Goal: Task Accomplishment & Management: Use online tool/utility

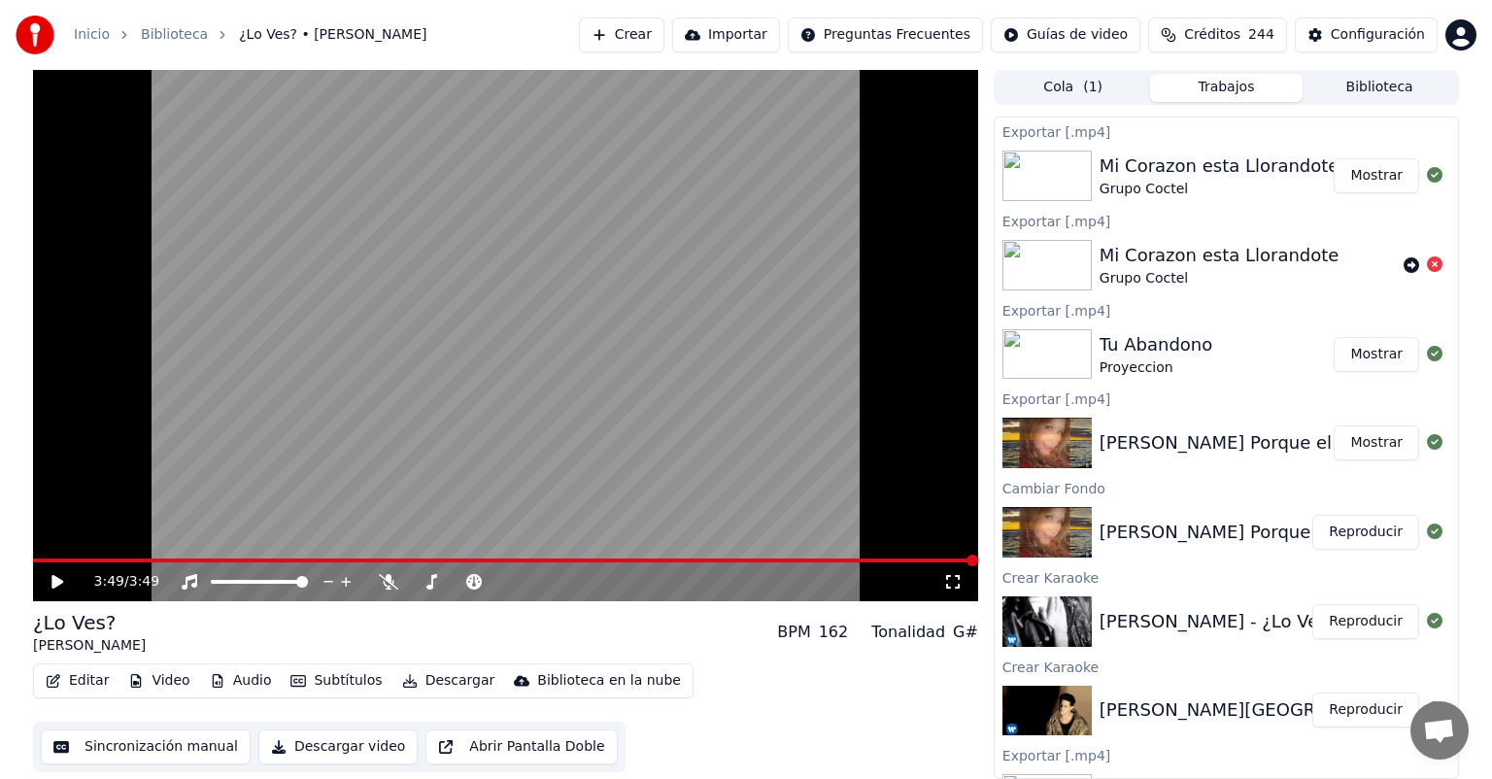
scroll to position [260, 0]
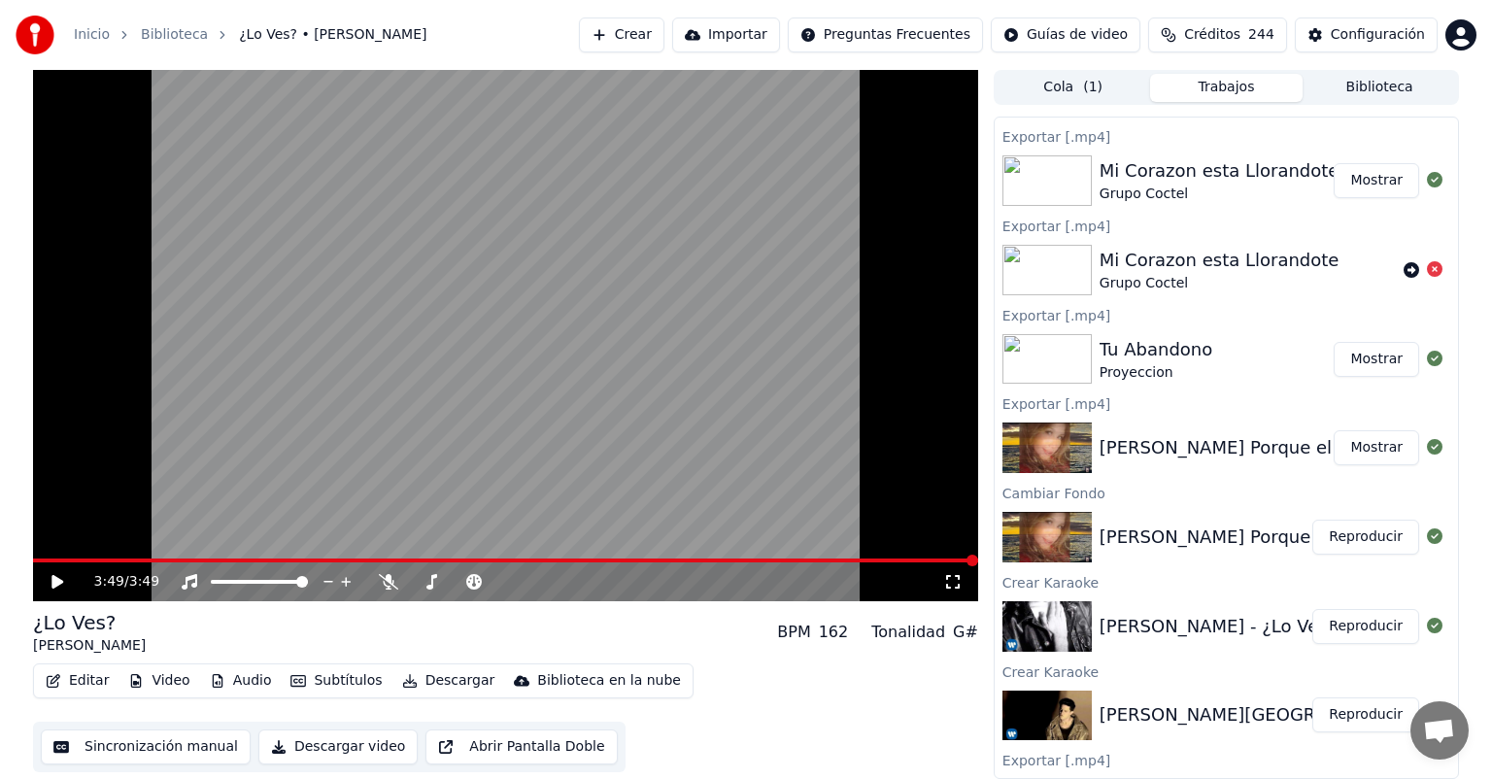
click at [1330, 622] on button "Reproducir" at bounding box center [1366, 626] width 107 height 35
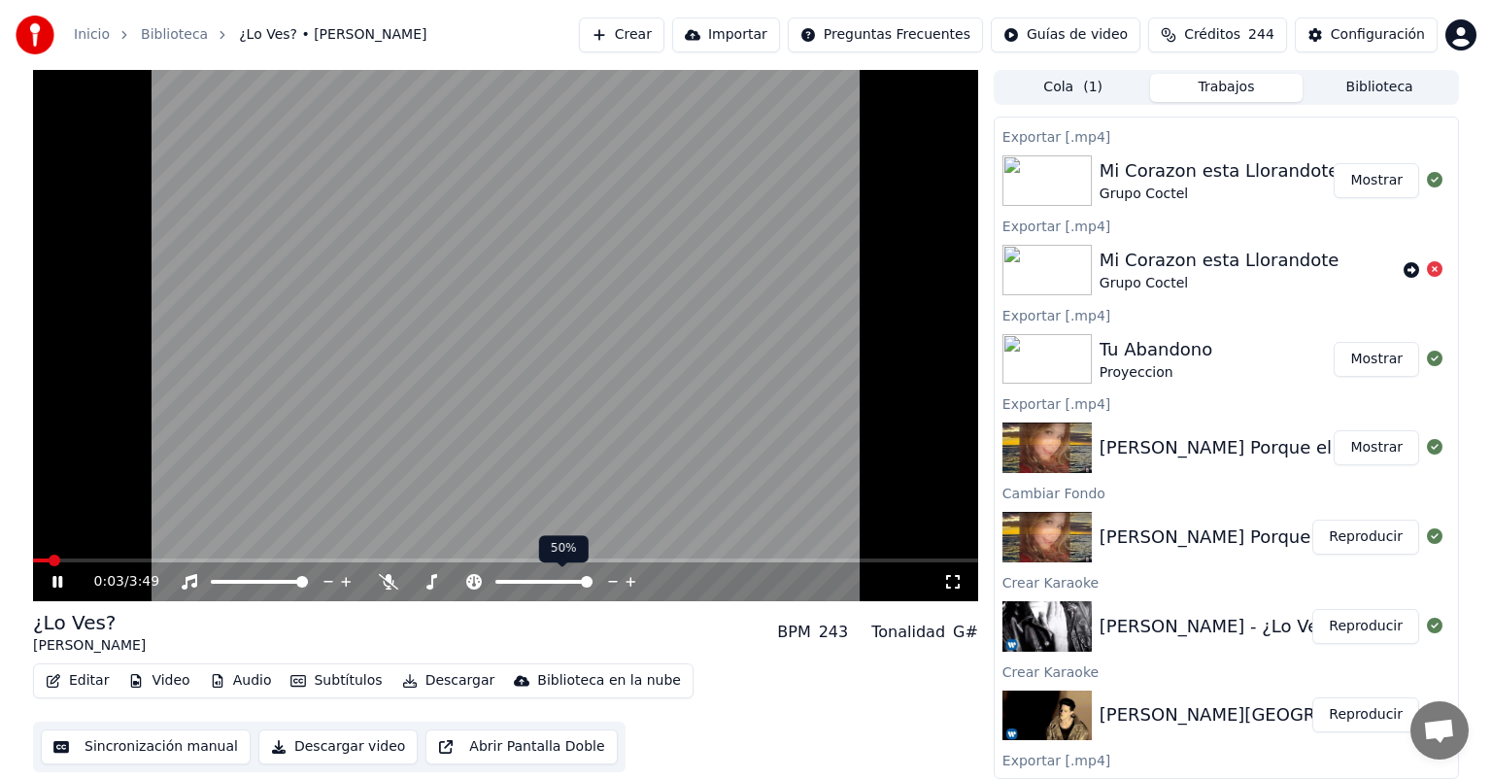
click at [593, 588] on span at bounding box center [587, 582] width 12 height 12
click at [389, 587] on icon at bounding box center [388, 582] width 19 height 16
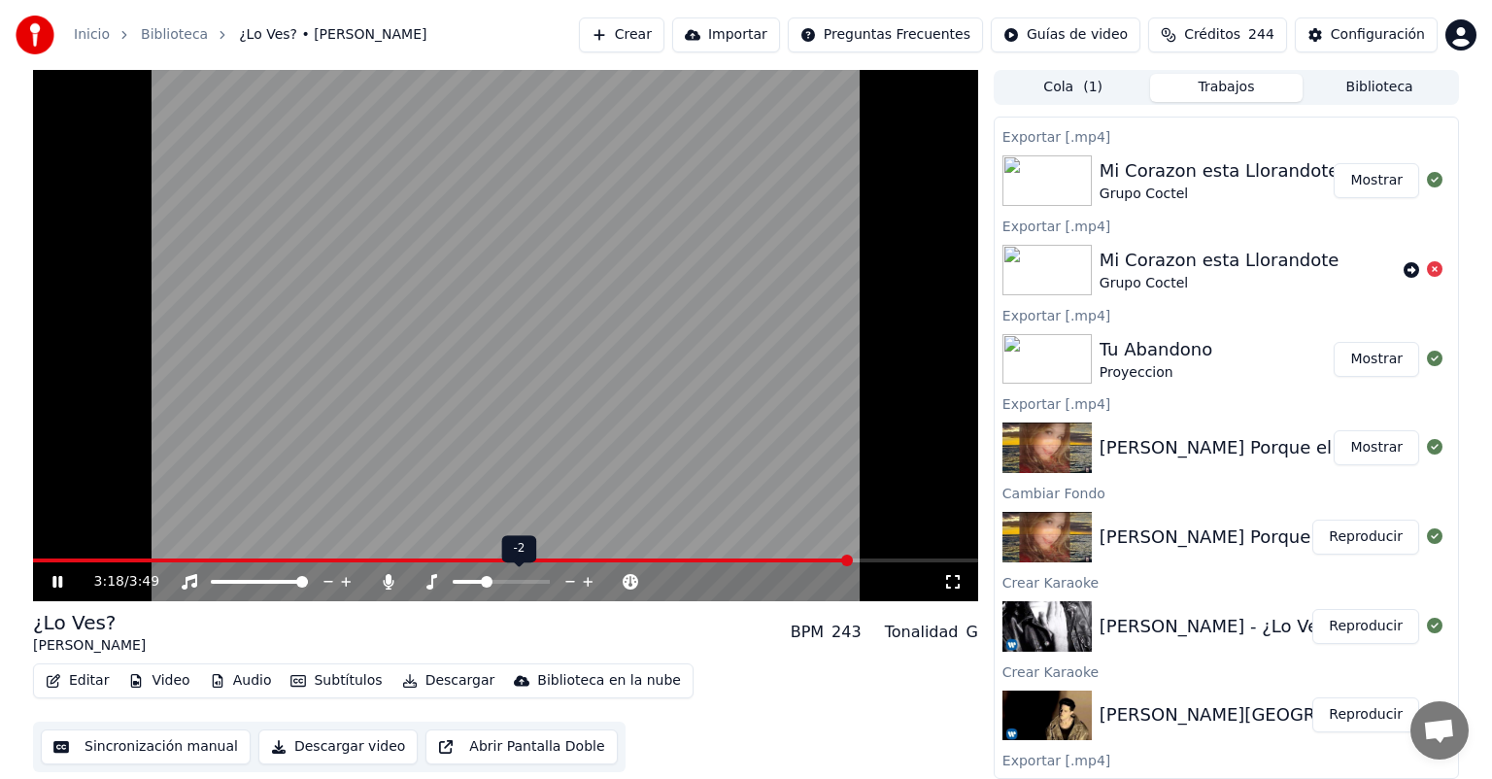
click at [485, 582] on span at bounding box center [469, 582] width 32 height 4
click at [478, 584] on icon at bounding box center [474, 582] width 16 height 16
click at [82, 560] on span at bounding box center [471, 561] width 877 height 4
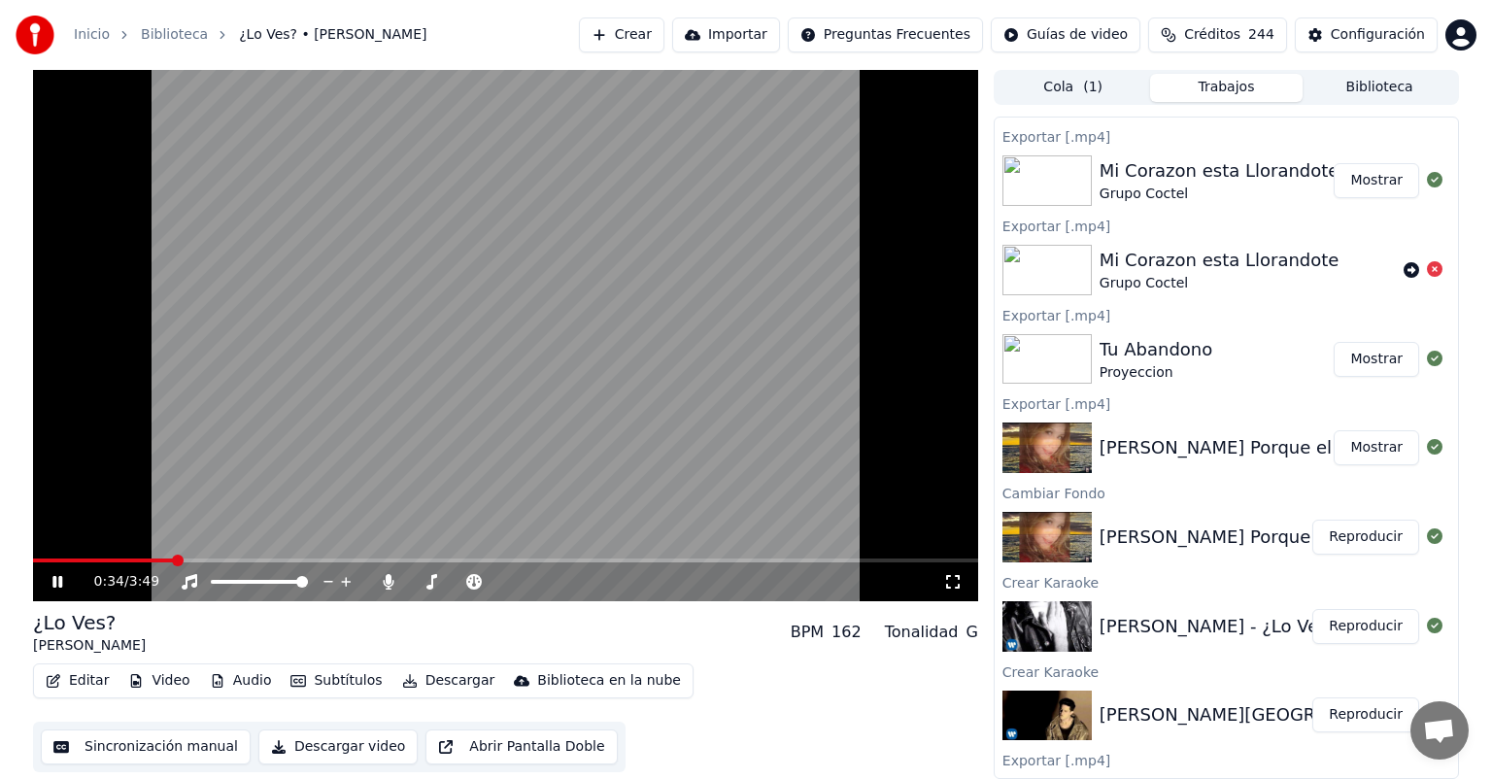
click at [173, 561] on span at bounding box center [505, 561] width 945 height 4
click at [417, 674] on button "Descargar" at bounding box center [448, 680] width 109 height 27
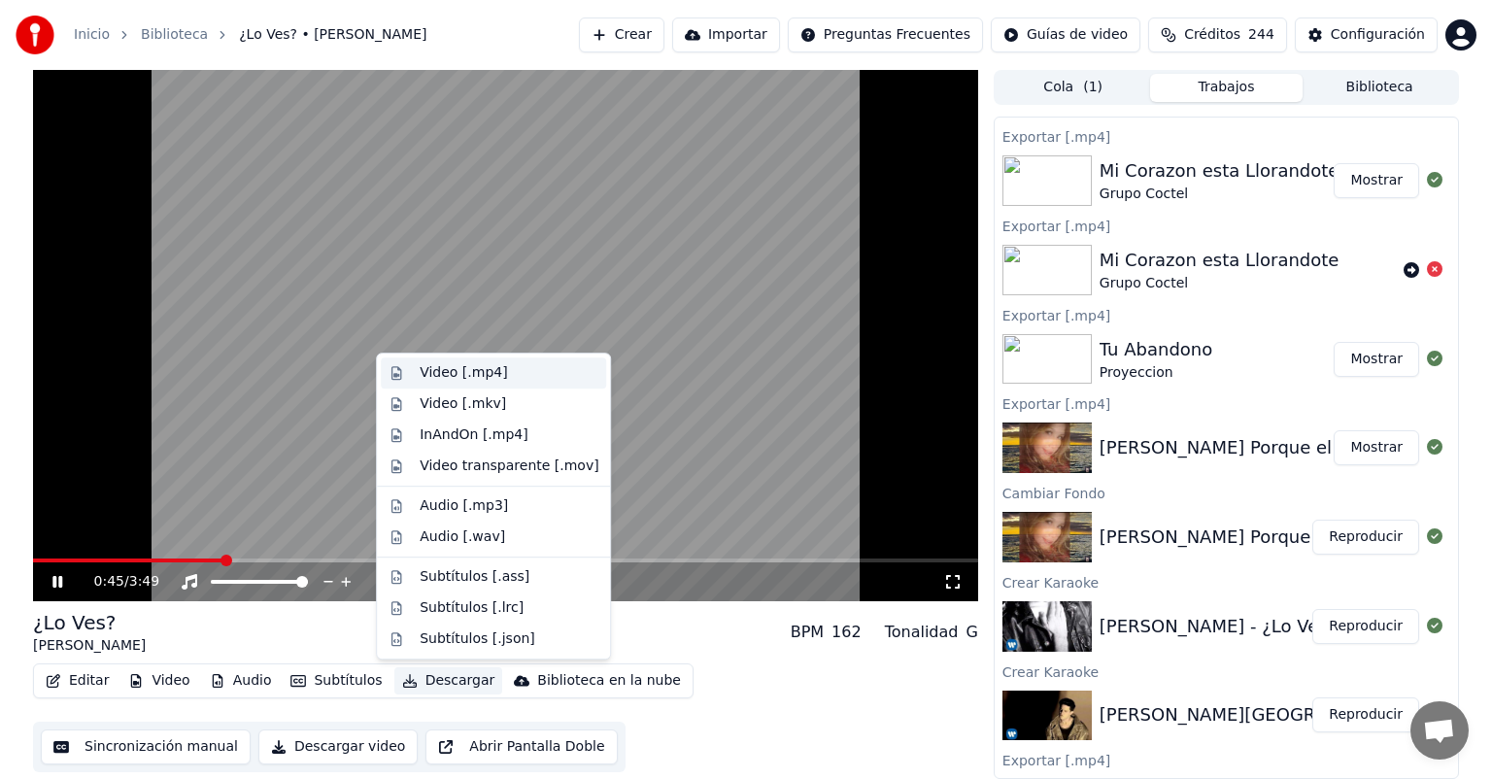
click at [418, 361] on div "Video [.mp4]" at bounding box center [493, 373] width 225 height 31
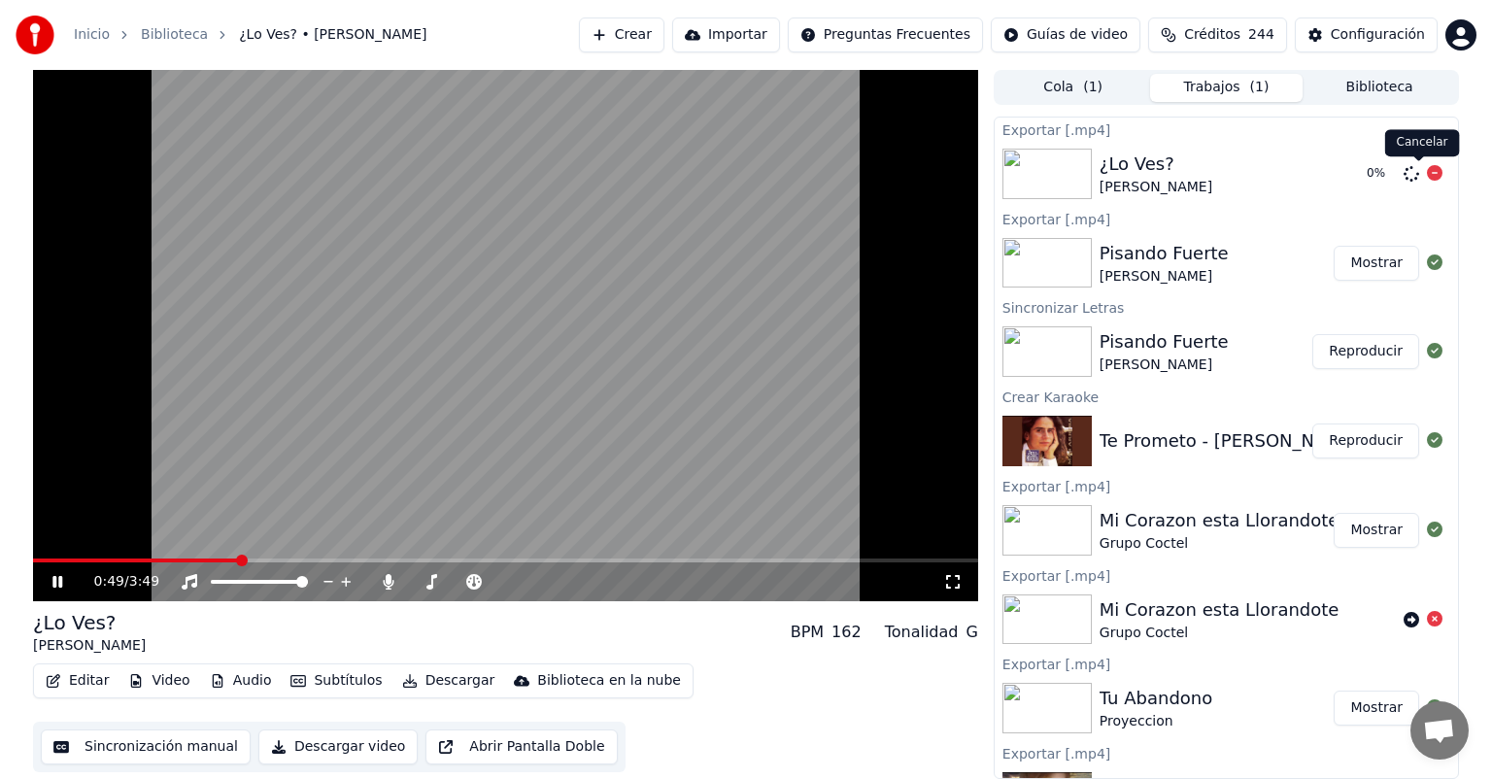
click at [1427, 178] on icon at bounding box center [1435, 173] width 16 height 16
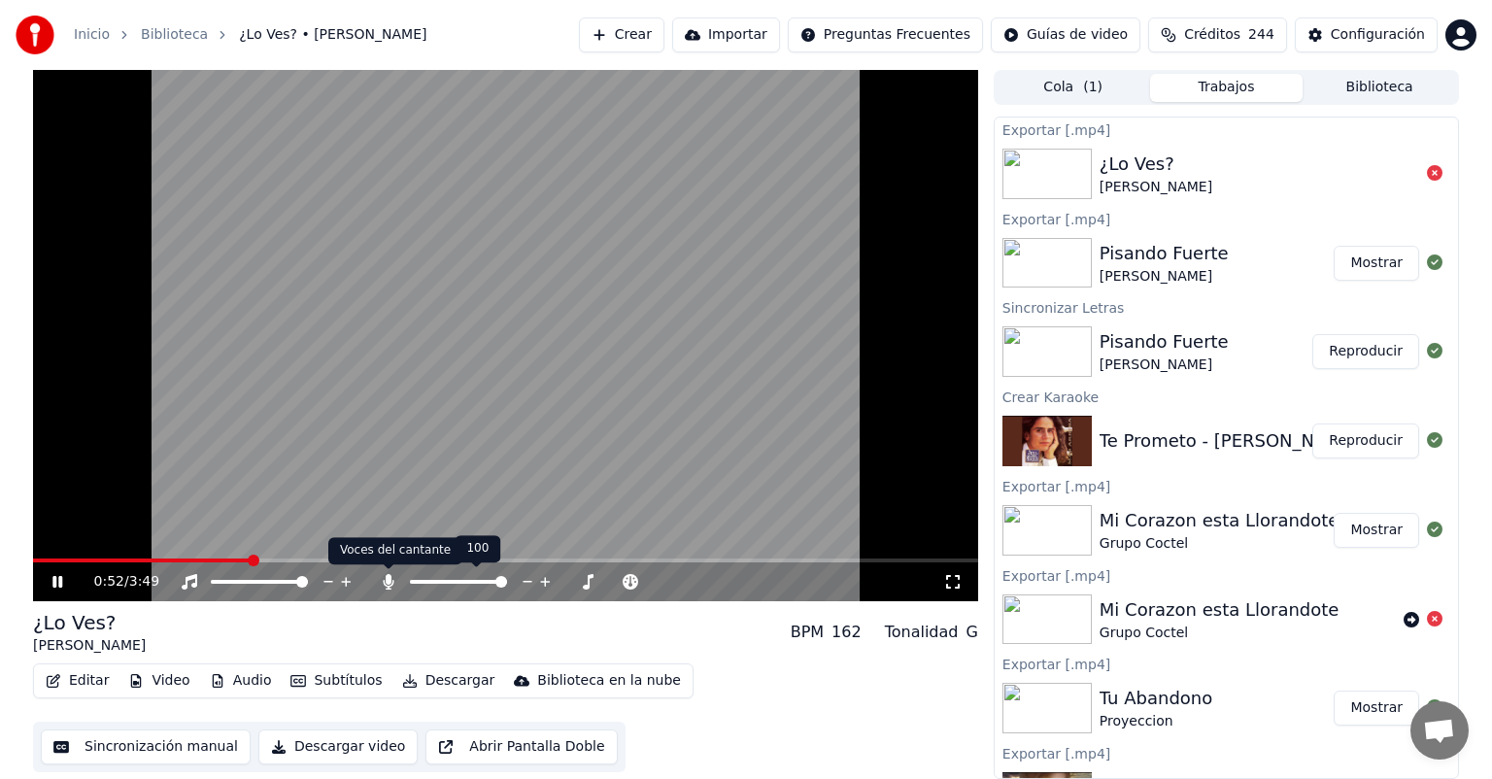
click at [393, 585] on icon at bounding box center [388, 582] width 19 height 16
click at [51, 590] on div "0:56 / 3:49" at bounding box center [506, 581] width 930 height 19
click at [51, 587] on icon at bounding box center [72, 582] width 46 height 16
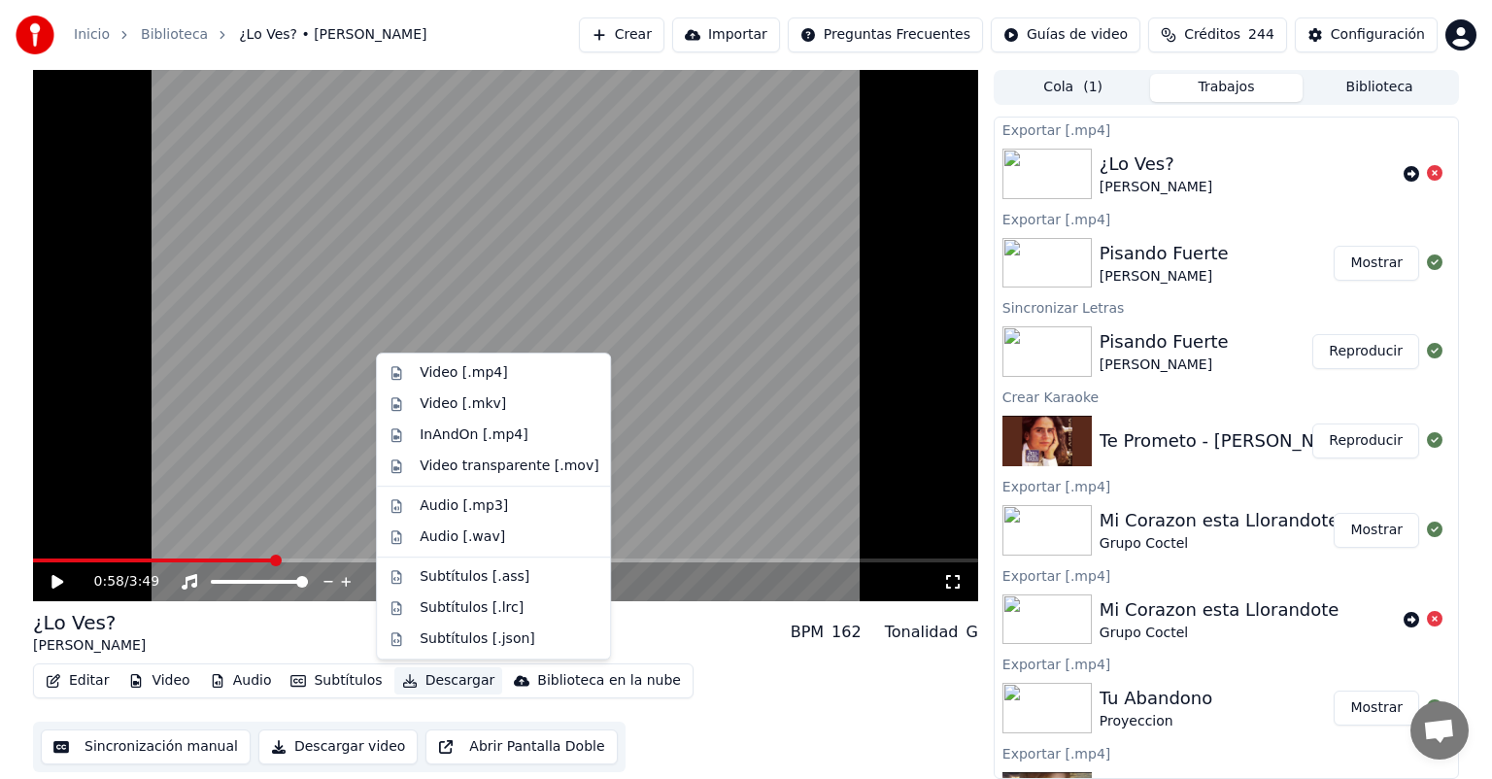
click at [402, 677] on icon "button" at bounding box center [410, 681] width 16 height 14
click at [430, 360] on div "Video [.mp4]" at bounding box center [493, 373] width 225 height 31
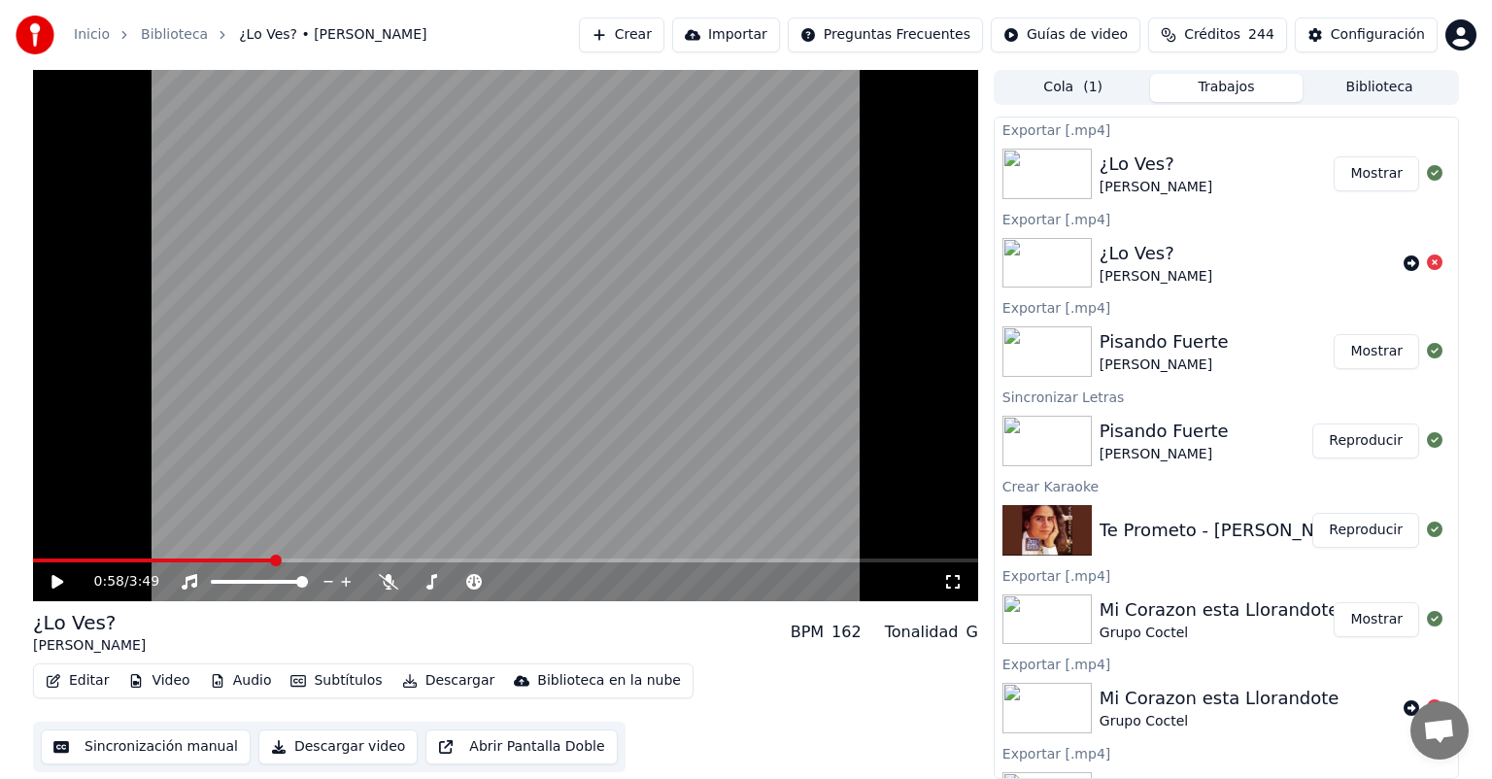
click at [614, 27] on button "Crear" at bounding box center [621, 34] width 85 height 35
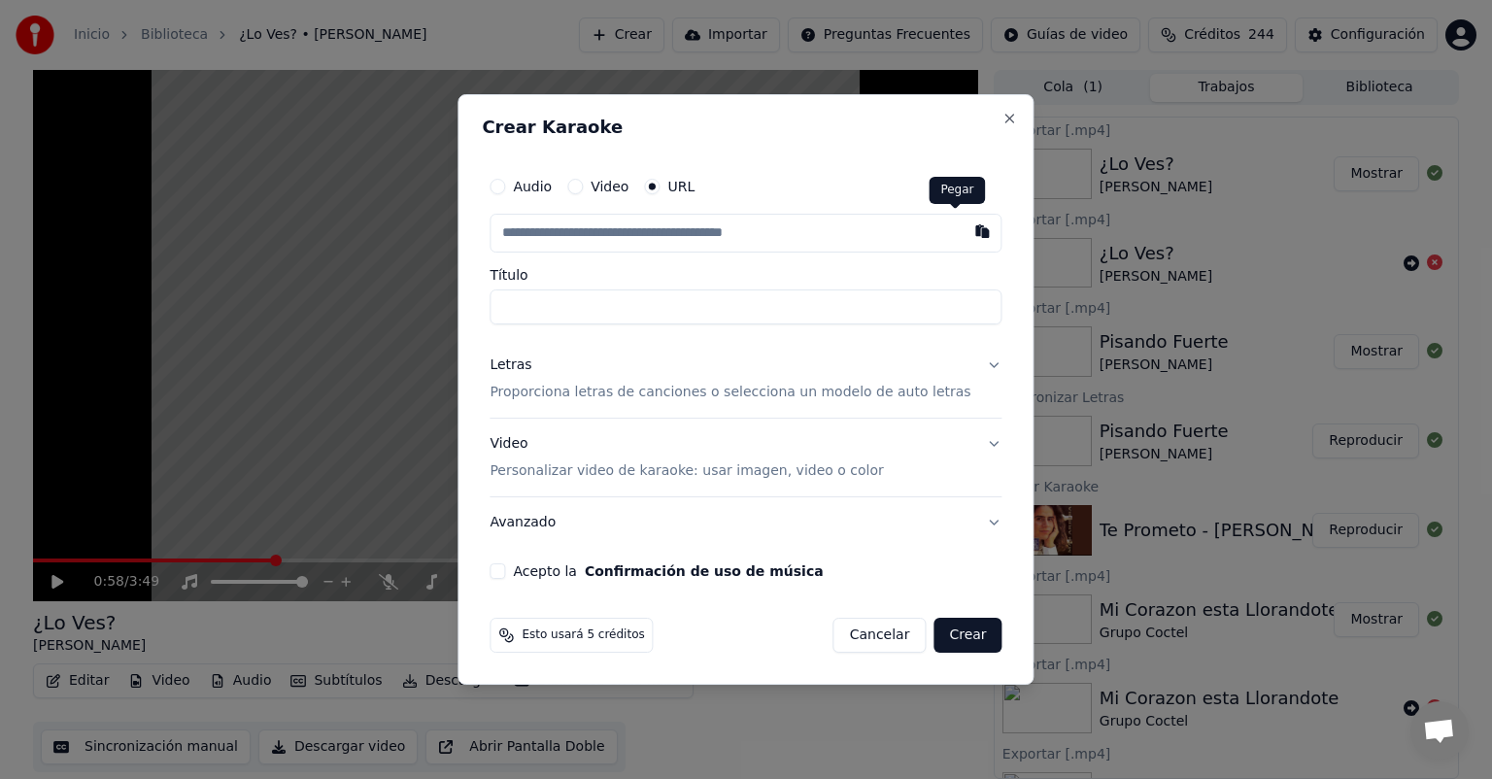
click at [964, 224] on button "button" at bounding box center [983, 231] width 39 height 35
type input "**********"
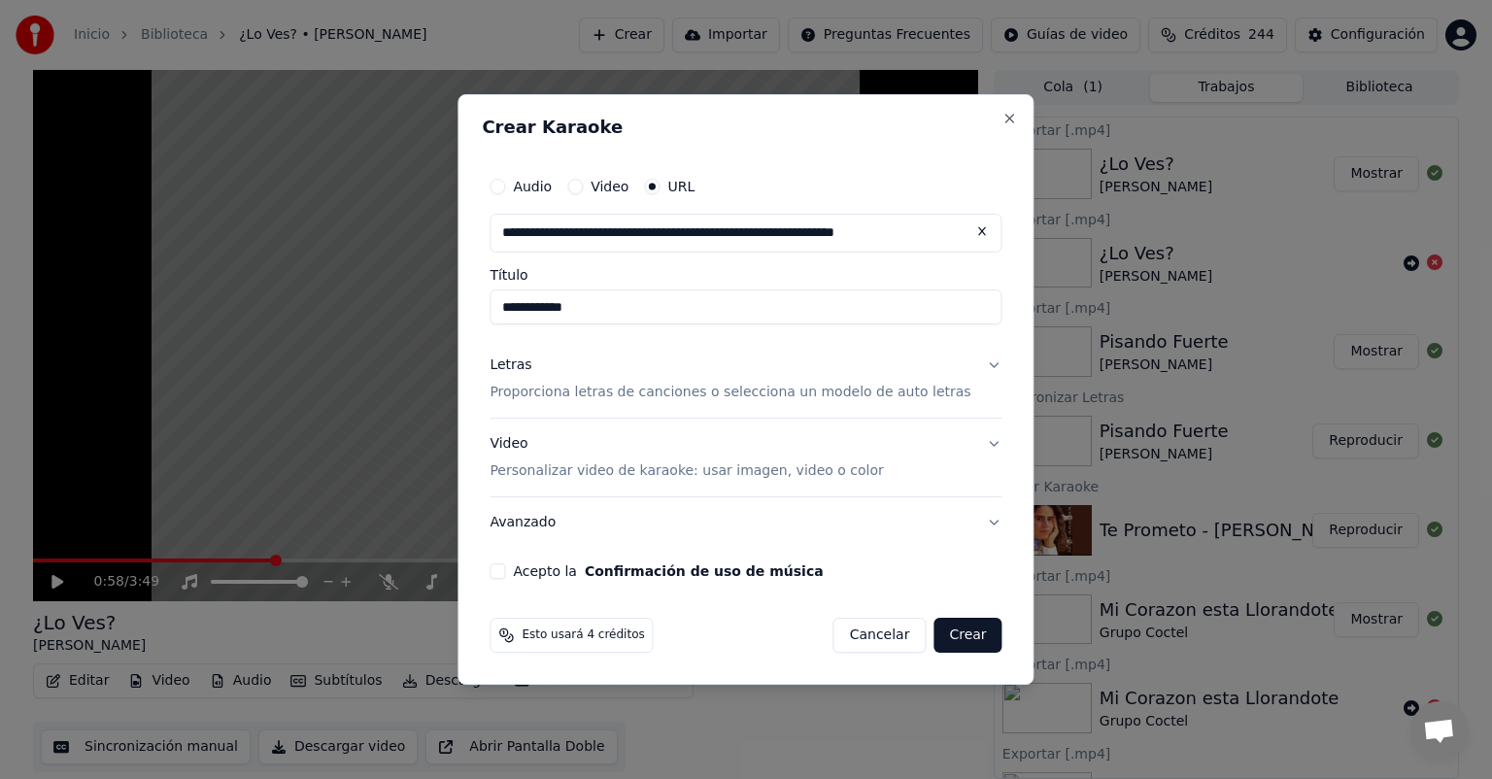
type input "**********"
click at [665, 396] on p "Proporciona letras de canciones o selecciona un modelo de auto letras" at bounding box center [730, 392] width 481 height 19
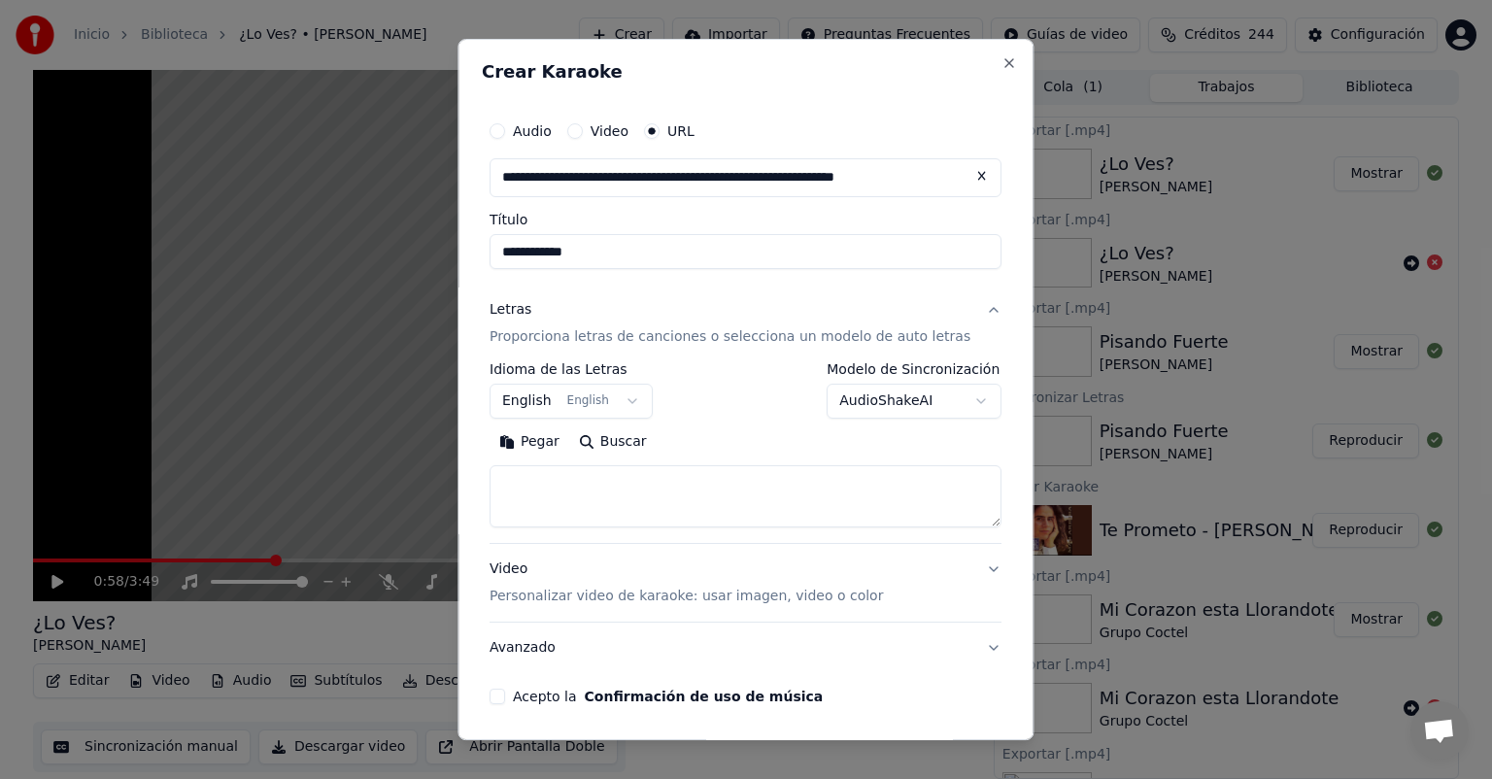
click at [585, 451] on button "Buscar" at bounding box center [612, 441] width 87 height 31
click at [567, 451] on button "Pegar" at bounding box center [530, 441] width 80 height 31
click at [578, 441] on div "Buscar Limpiar Expandir" at bounding box center [746, 441] width 512 height 31
type textarea "**********"
click at [632, 437] on button "Limpiar" at bounding box center [622, 441] width 91 height 31
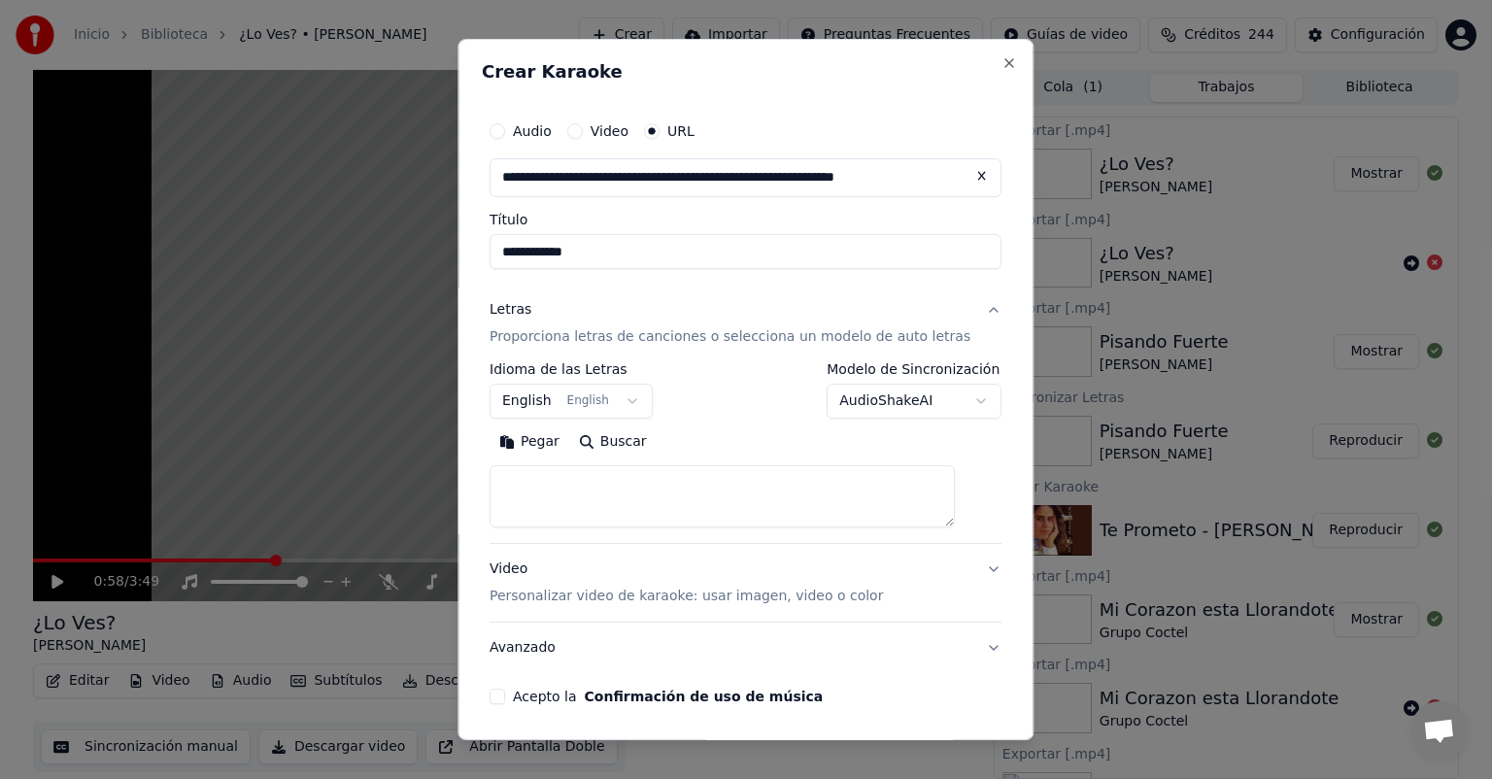
click at [552, 456] on button "Pegar" at bounding box center [530, 441] width 80 height 31
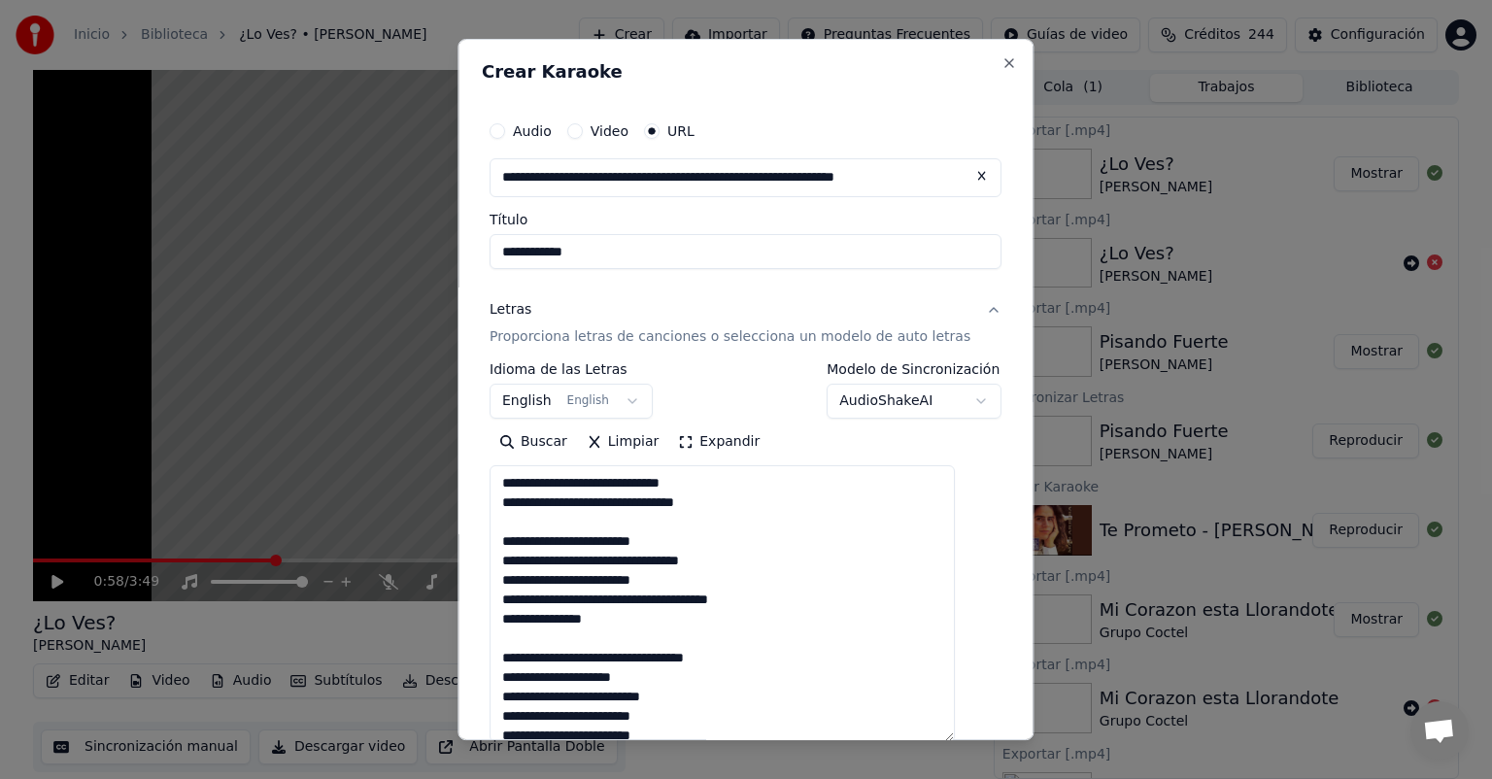
drag, startPoint x: 958, startPoint y: 518, endPoint x: 947, endPoint y: 733, distance: 215.0
click at [947, 733] on textarea "**********" at bounding box center [722, 603] width 465 height 277
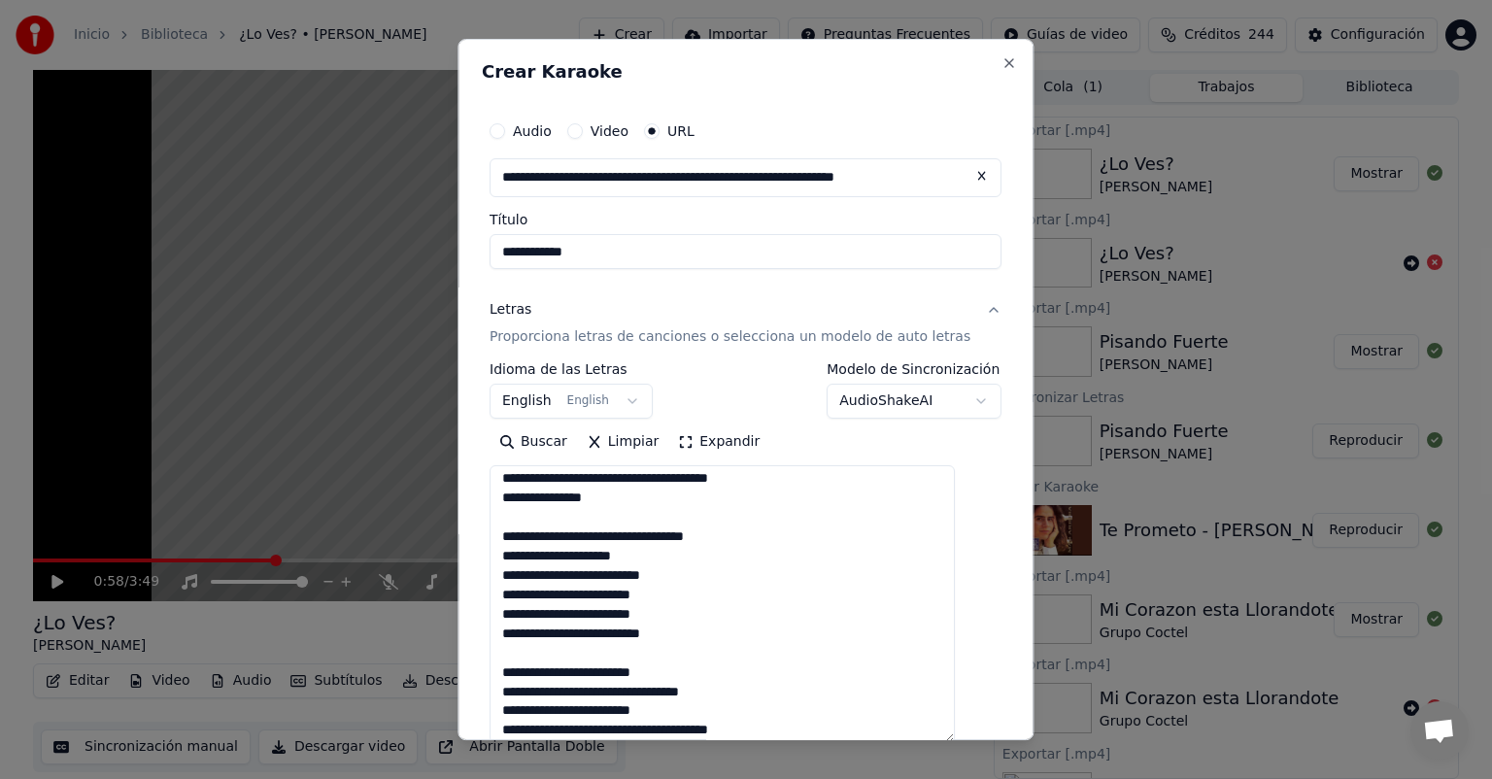
scroll to position [399, 0]
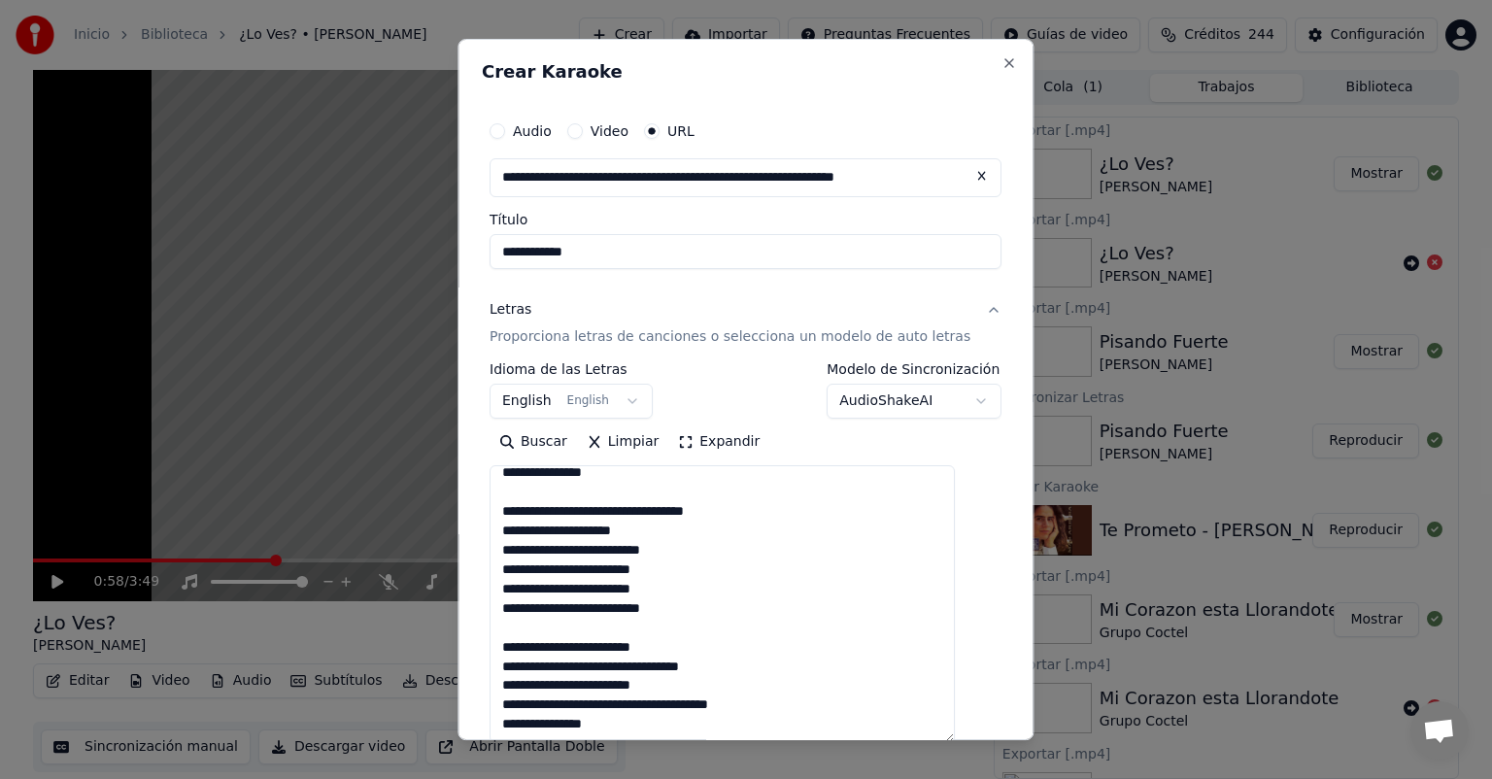
drag, startPoint x: 516, startPoint y: 511, endPoint x: 639, endPoint y: 729, distance: 250.2
click at [639, 729] on textarea "**********" at bounding box center [722, 604] width 465 height 278
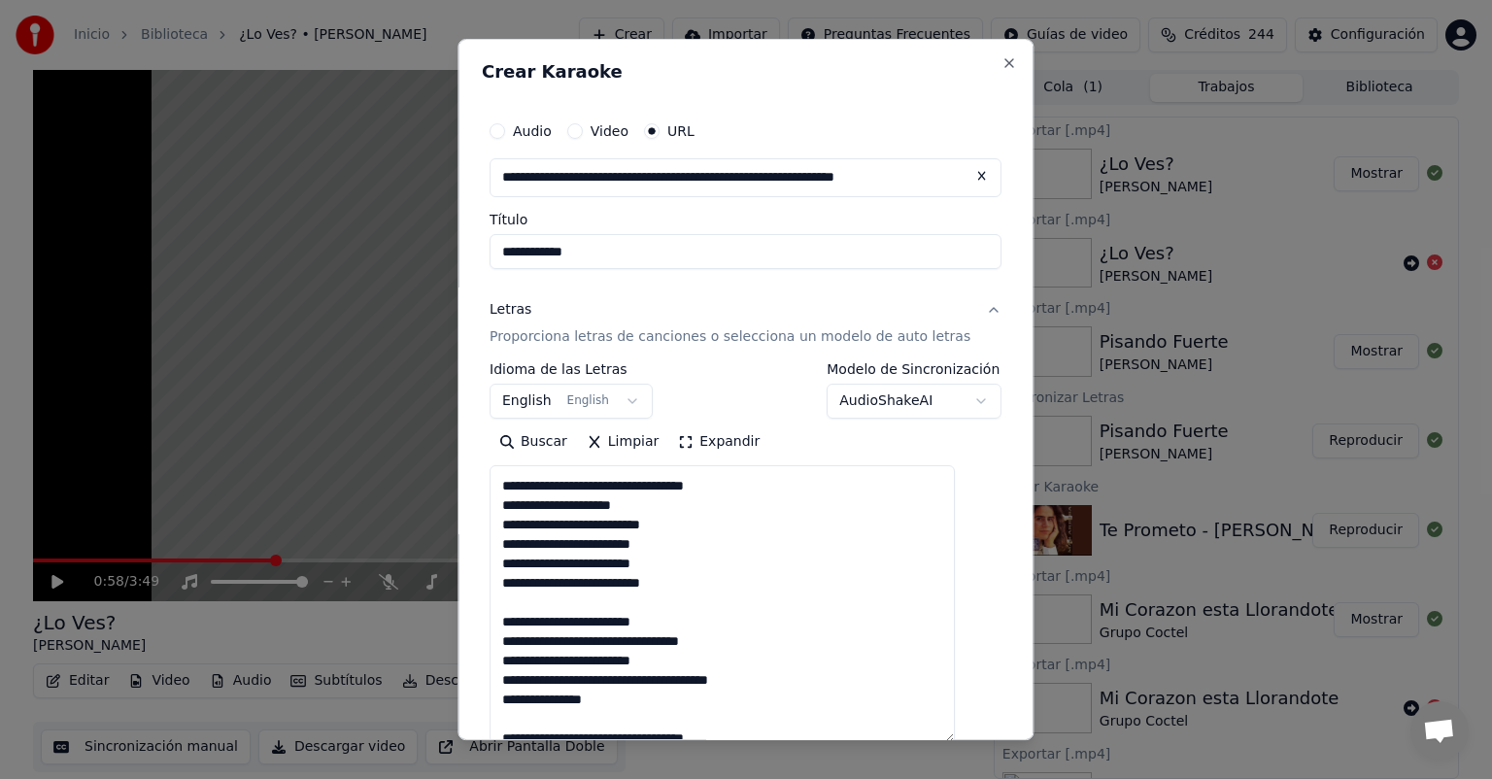
scroll to position [171, 0]
click at [720, 596] on textarea "**********" at bounding box center [722, 604] width 465 height 278
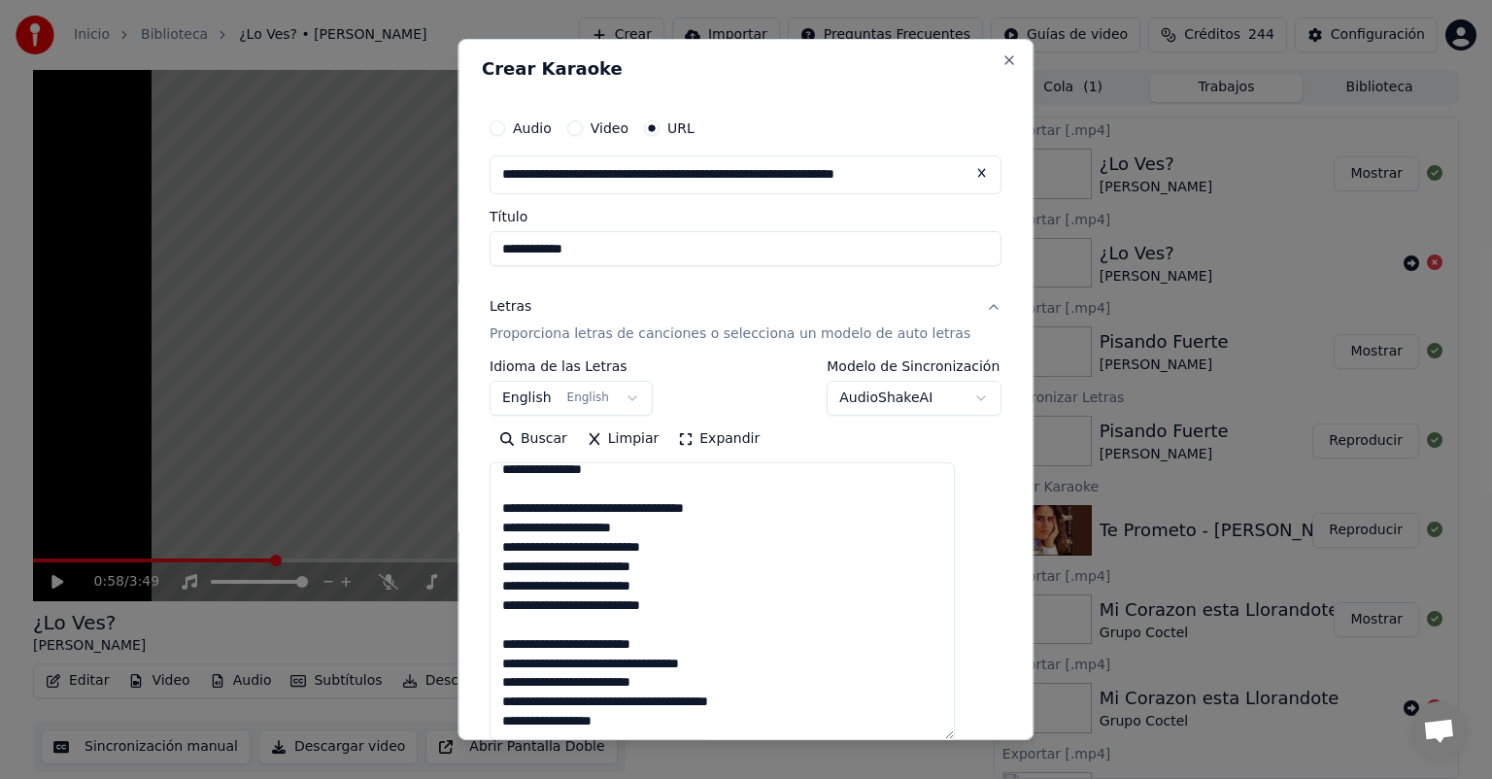
scroll to position [430, 0]
paste textarea "**********"
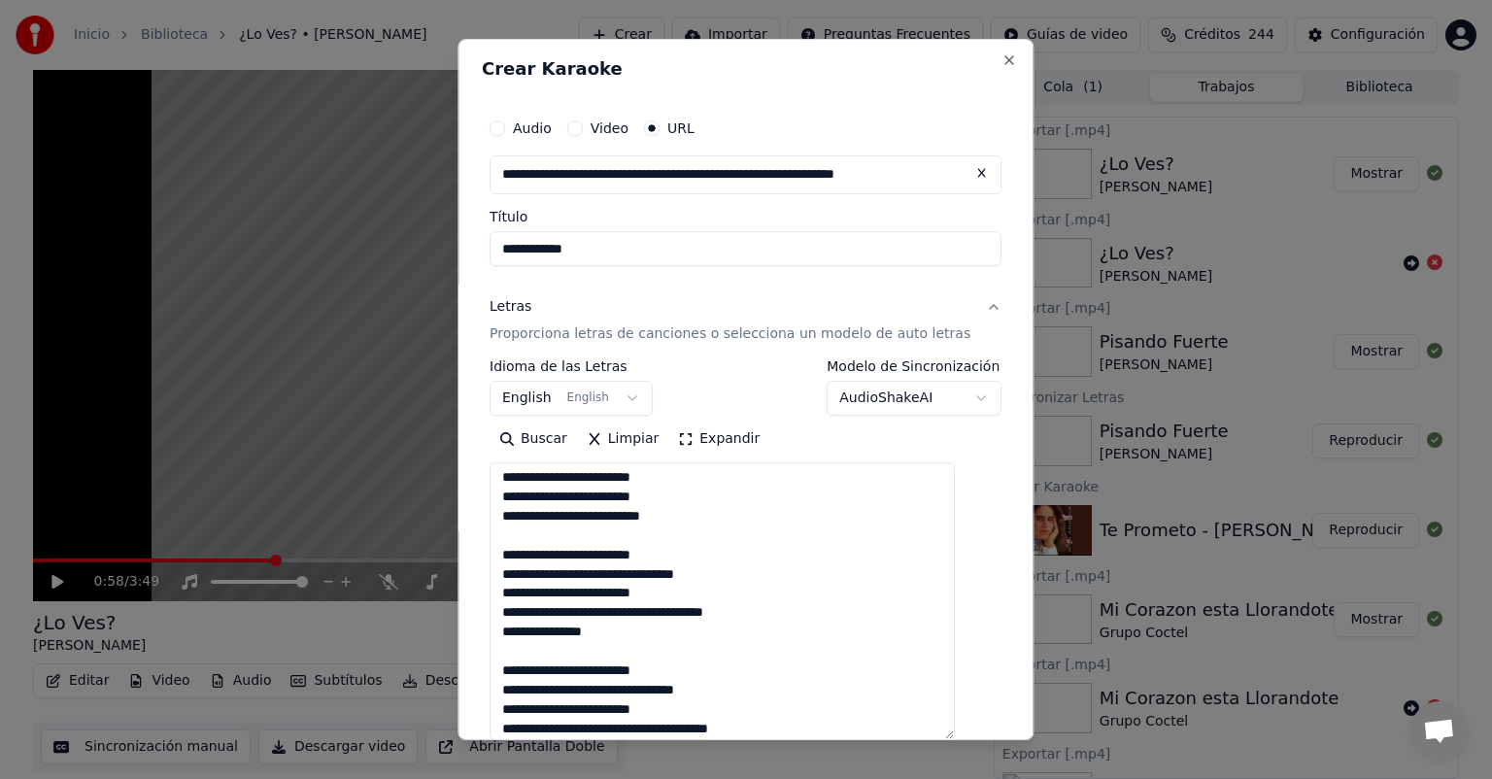
scroll to position [508, 0]
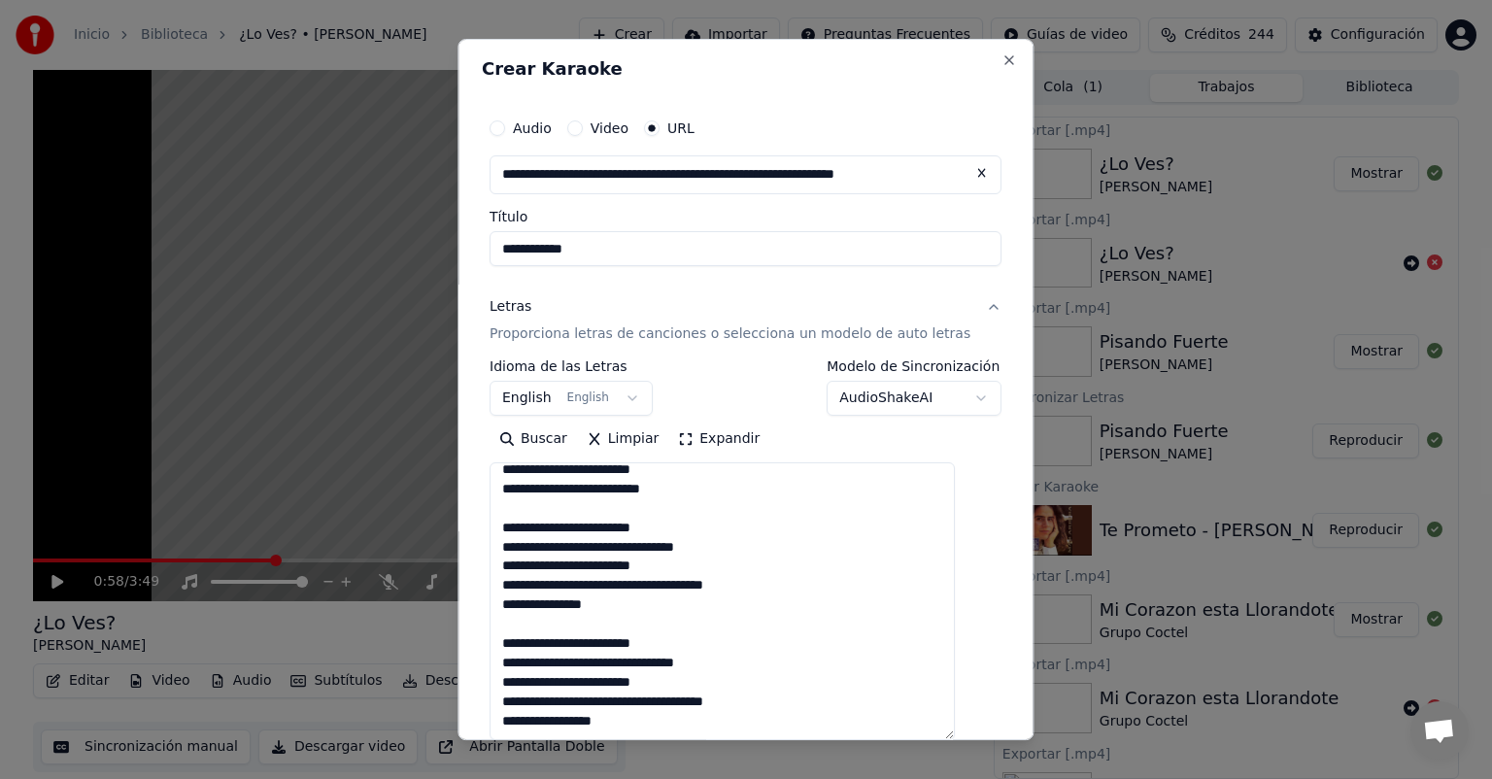
paste textarea "**********"
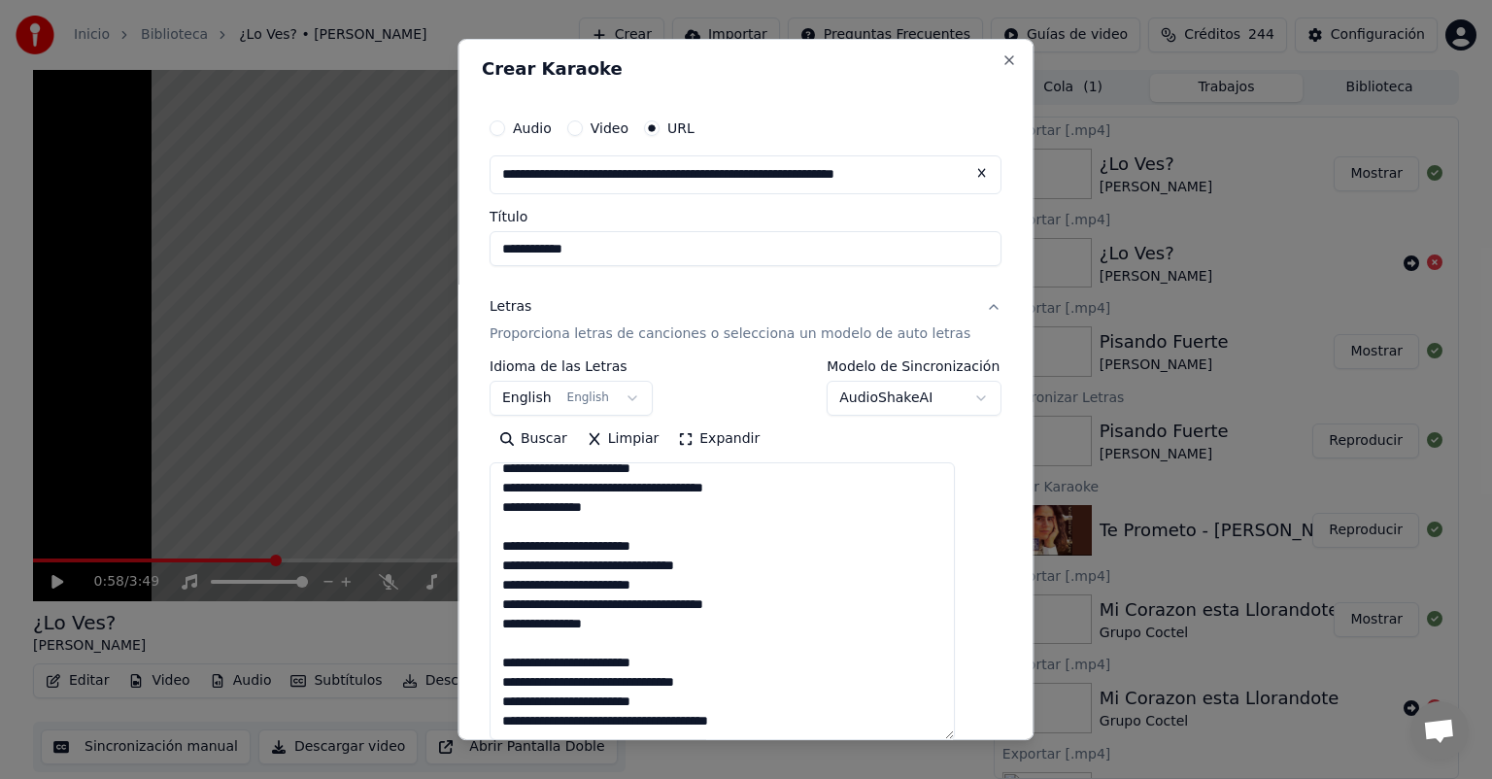
scroll to position [571, 0]
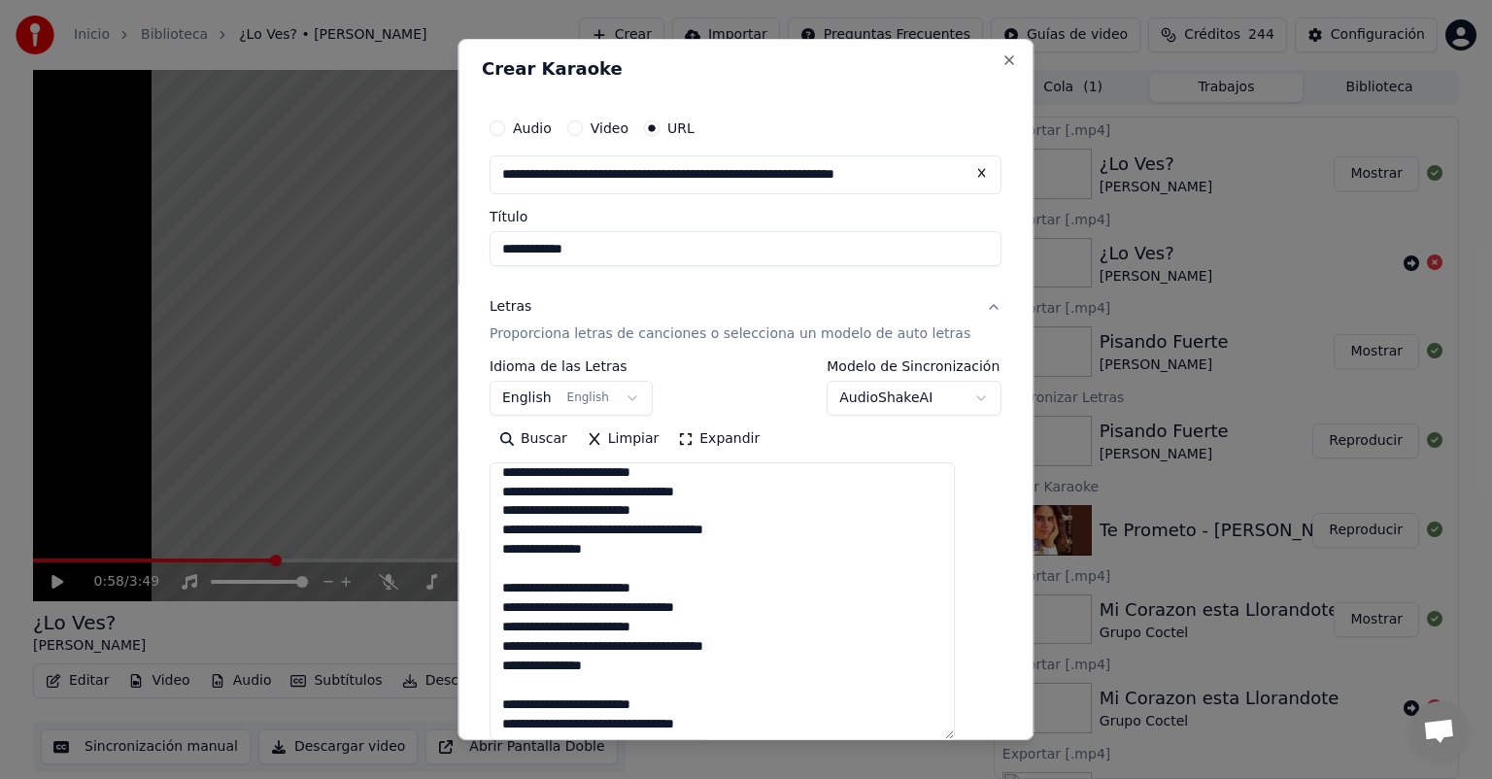
type textarea "**********"
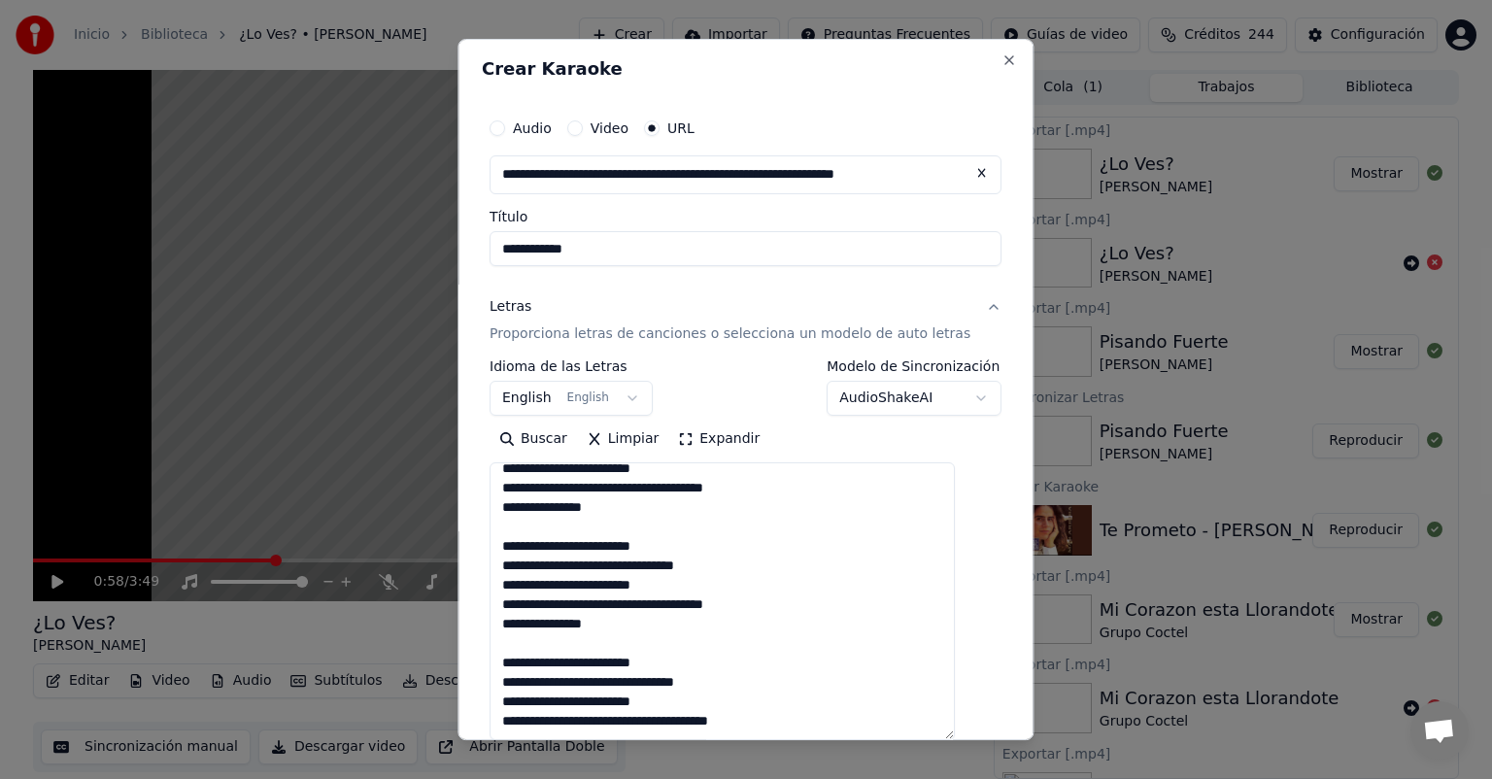
scroll to position [286, 0]
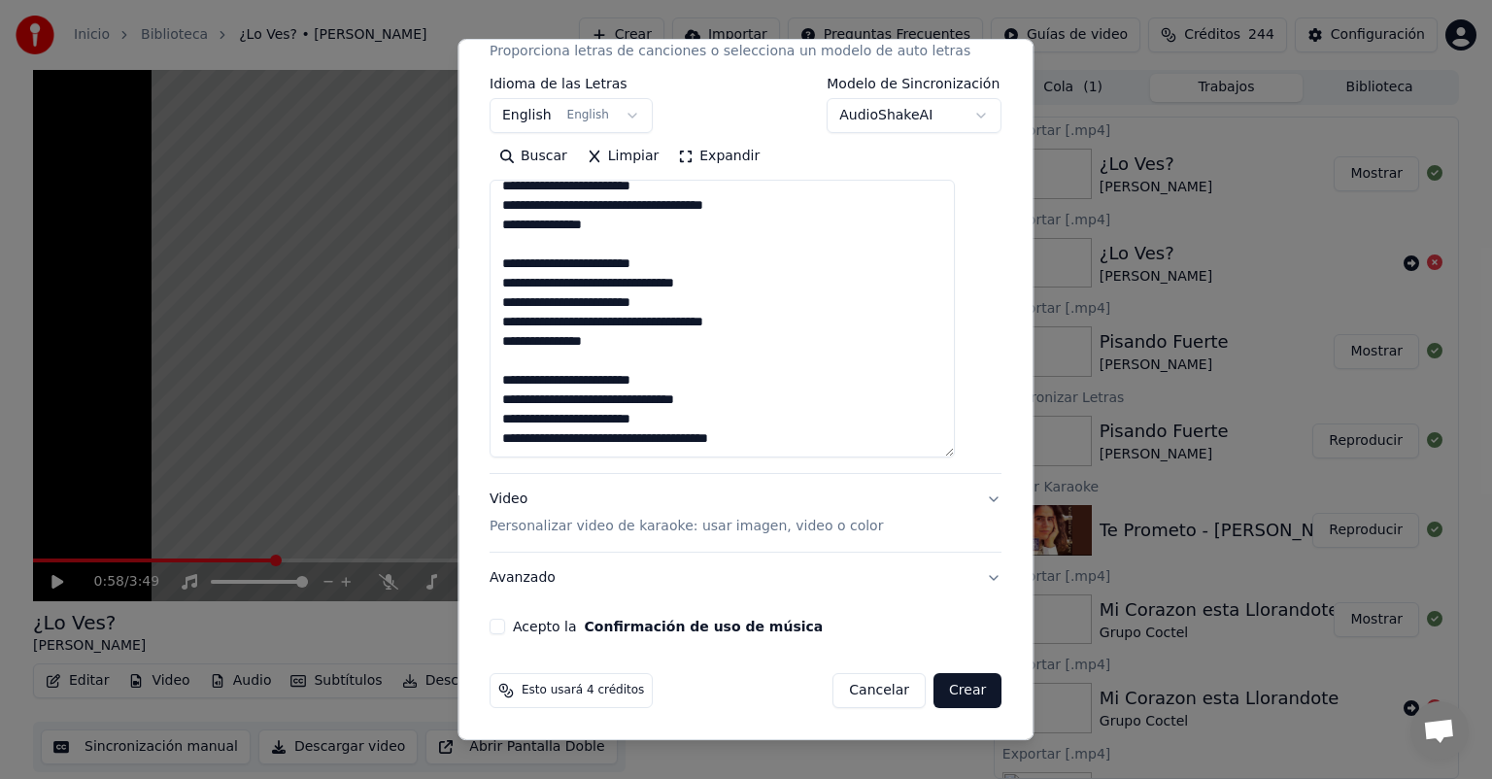
click at [651, 528] on p "Personalizar video de karaoke: usar imagen, video o color" at bounding box center [686, 526] width 393 height 19
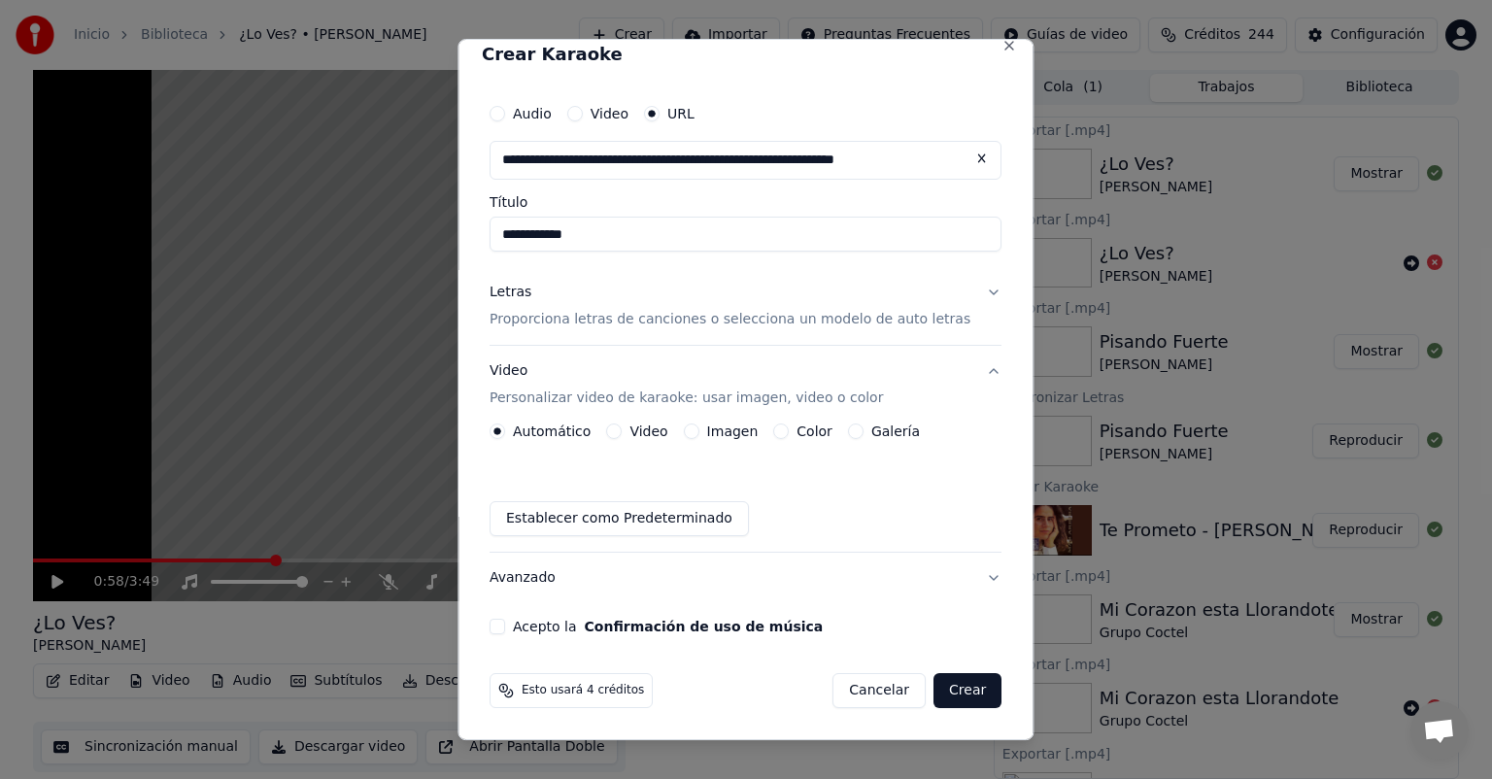
scroll to position [17, 0]
click at [699, 434] on button "Imagen" at bounding box center [692, 432] width 16 height 16
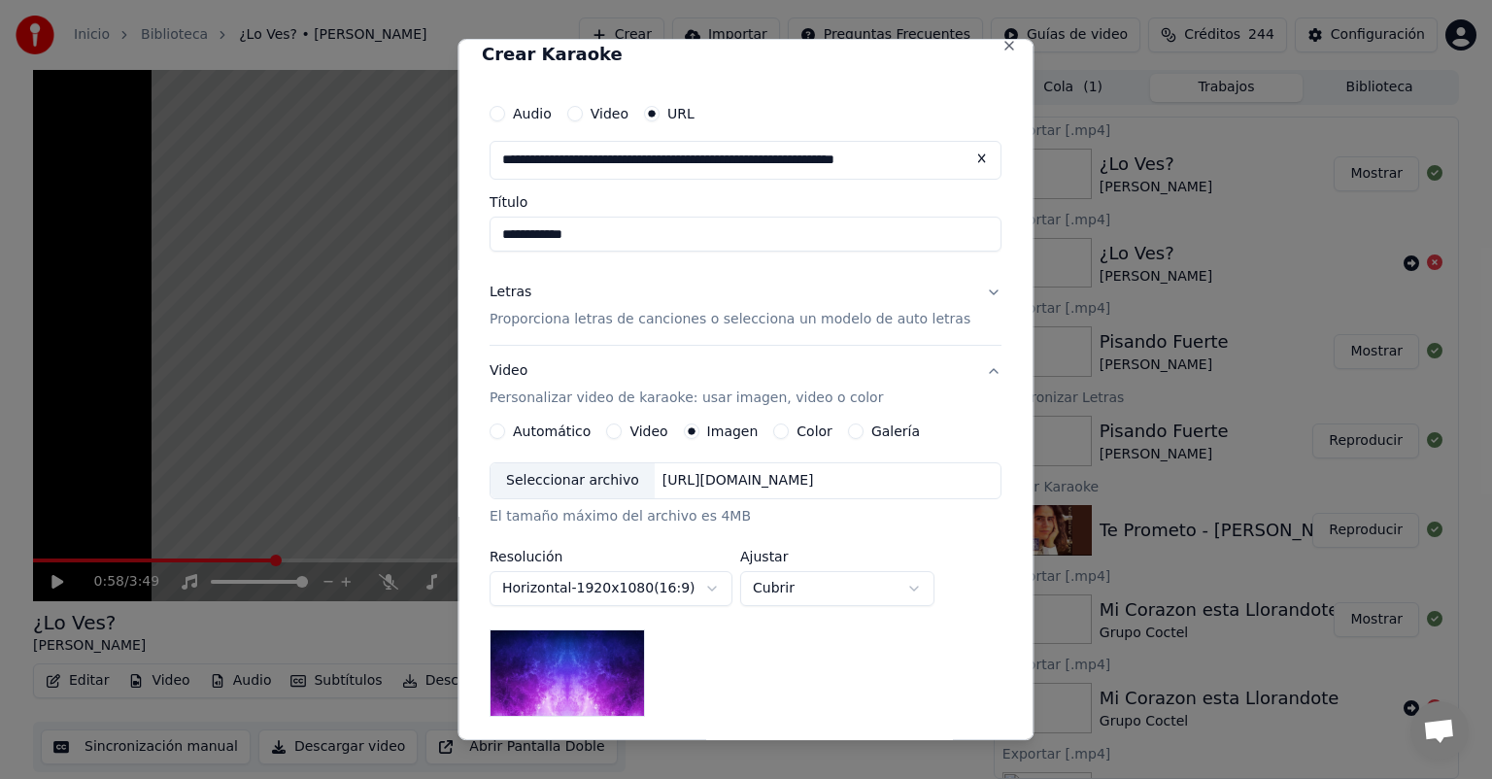
click at [572, 477] on div "Seleccionar archivo" at bounding box center [573, 480] width 164 height 35
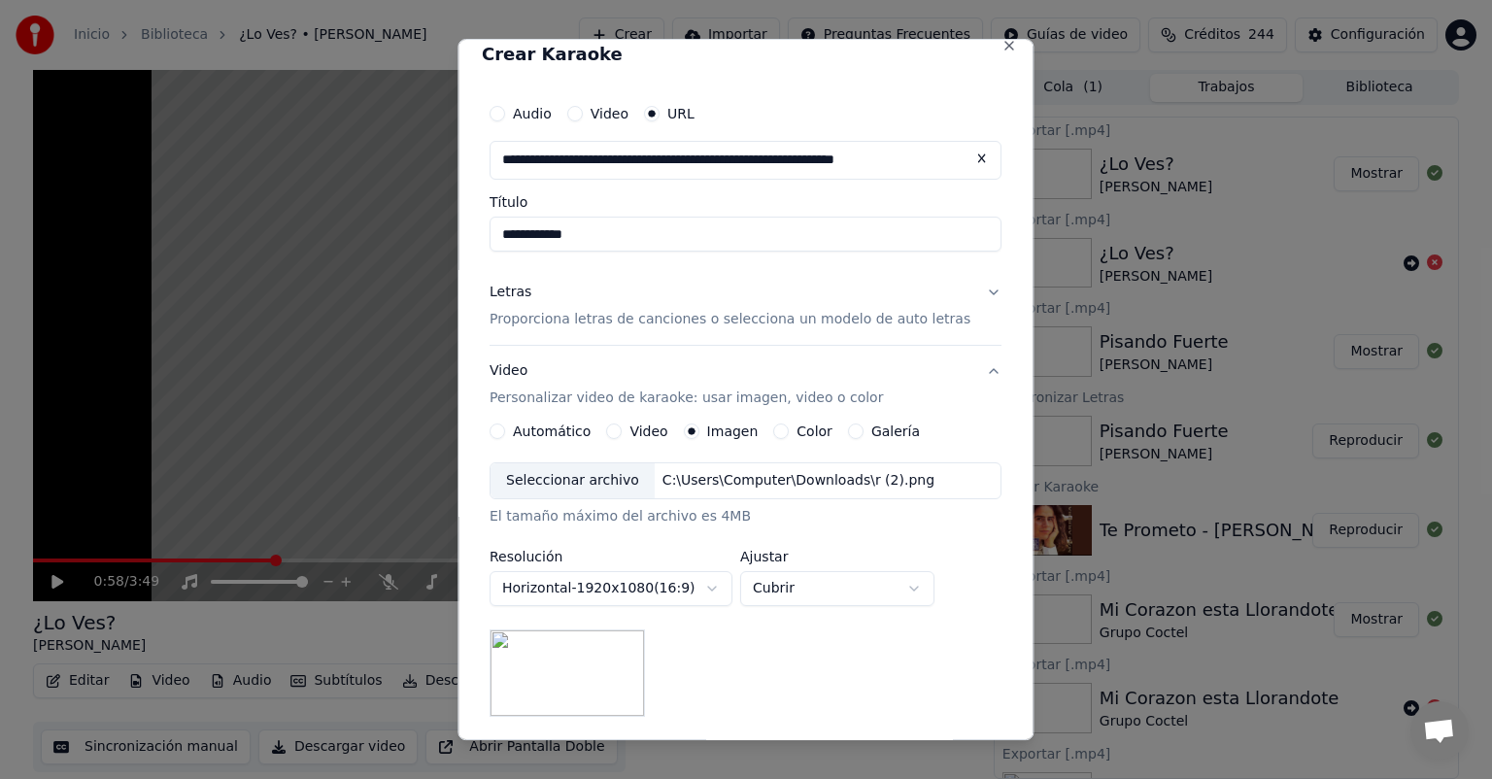
click at [780, 593] on button "Cubrir" at bounding box center [837, 588] width 194 height 35
click at [778, 663] on span "Contener" at bounding box center [799, 661] width 63 height 19
select select "*******"
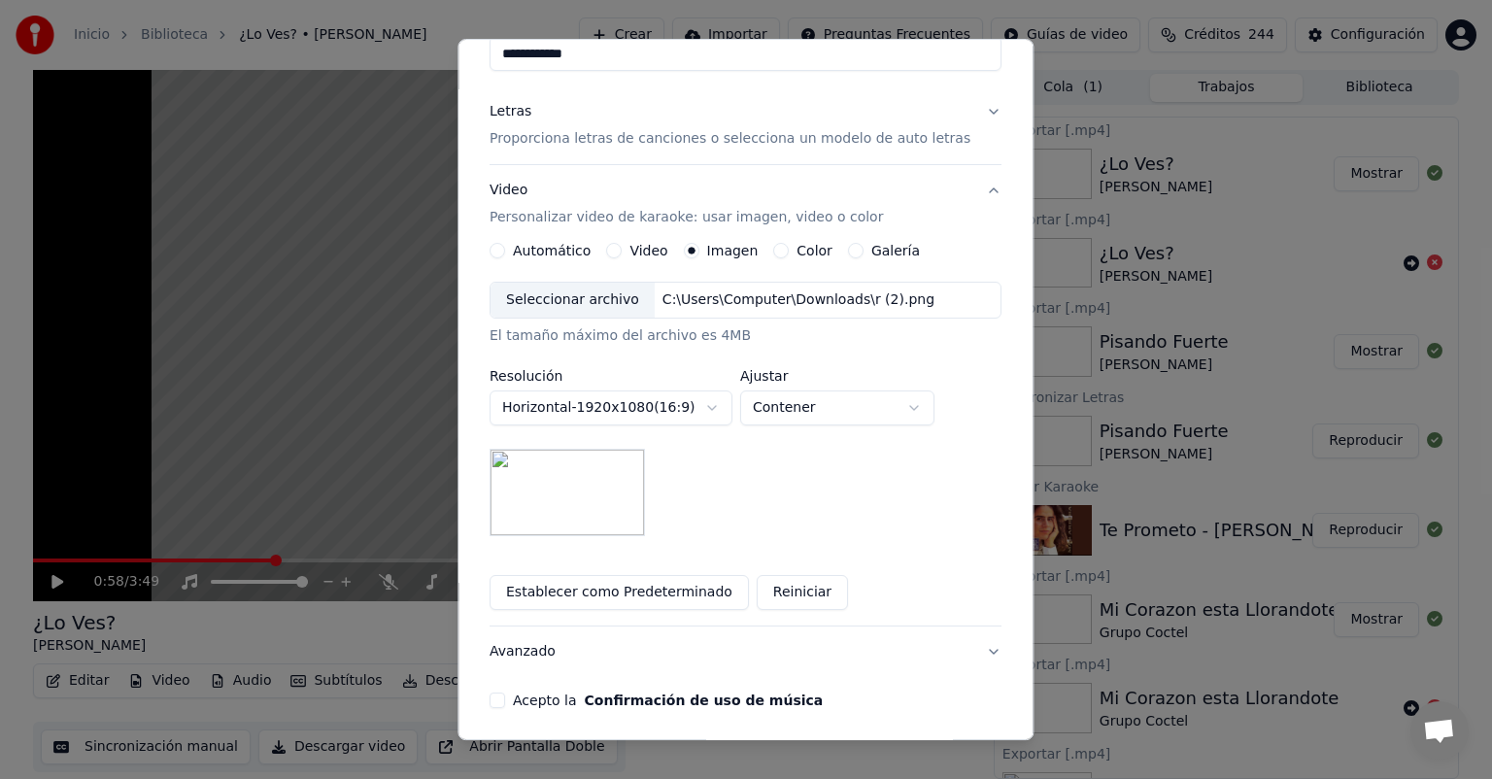
scroll to position [272, 0]
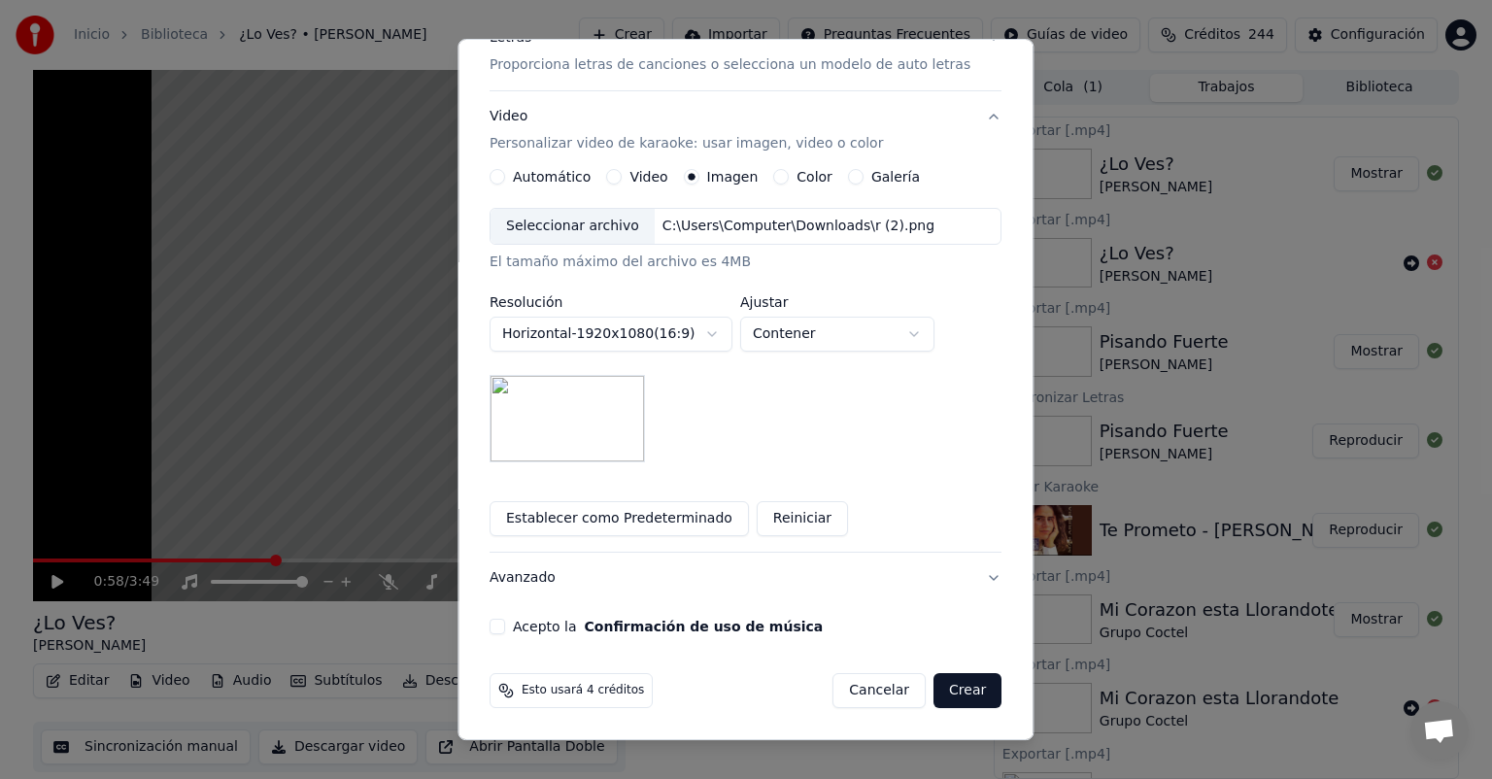
click at [505, 624] on button "Acepto la Confirmación de uso de música" at bounding box center [498, 627] width 16 height 16
click at [934, 684] on button "Crear" at bounding box center [968, 690] width 68 height 35
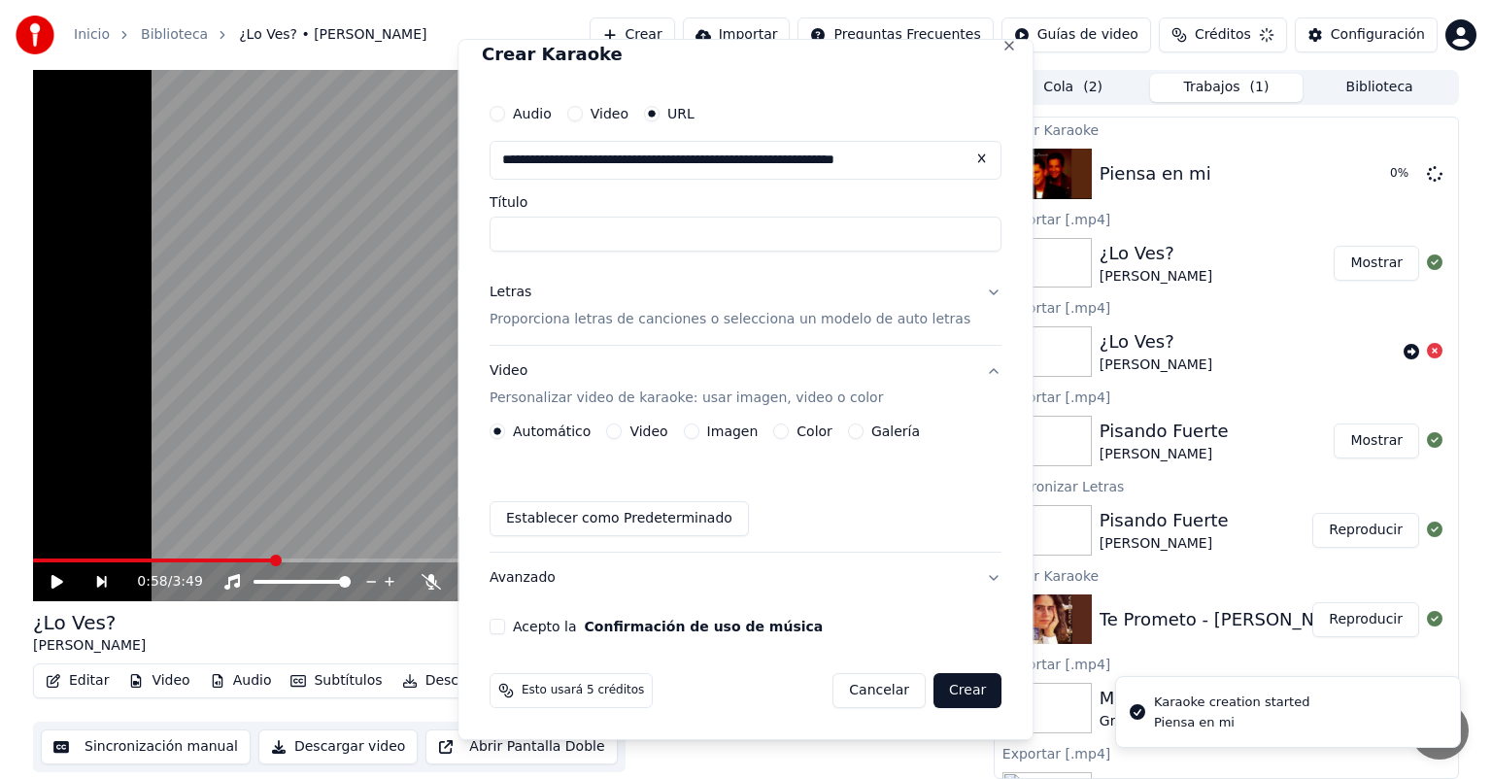
scroll to position [0, 0]
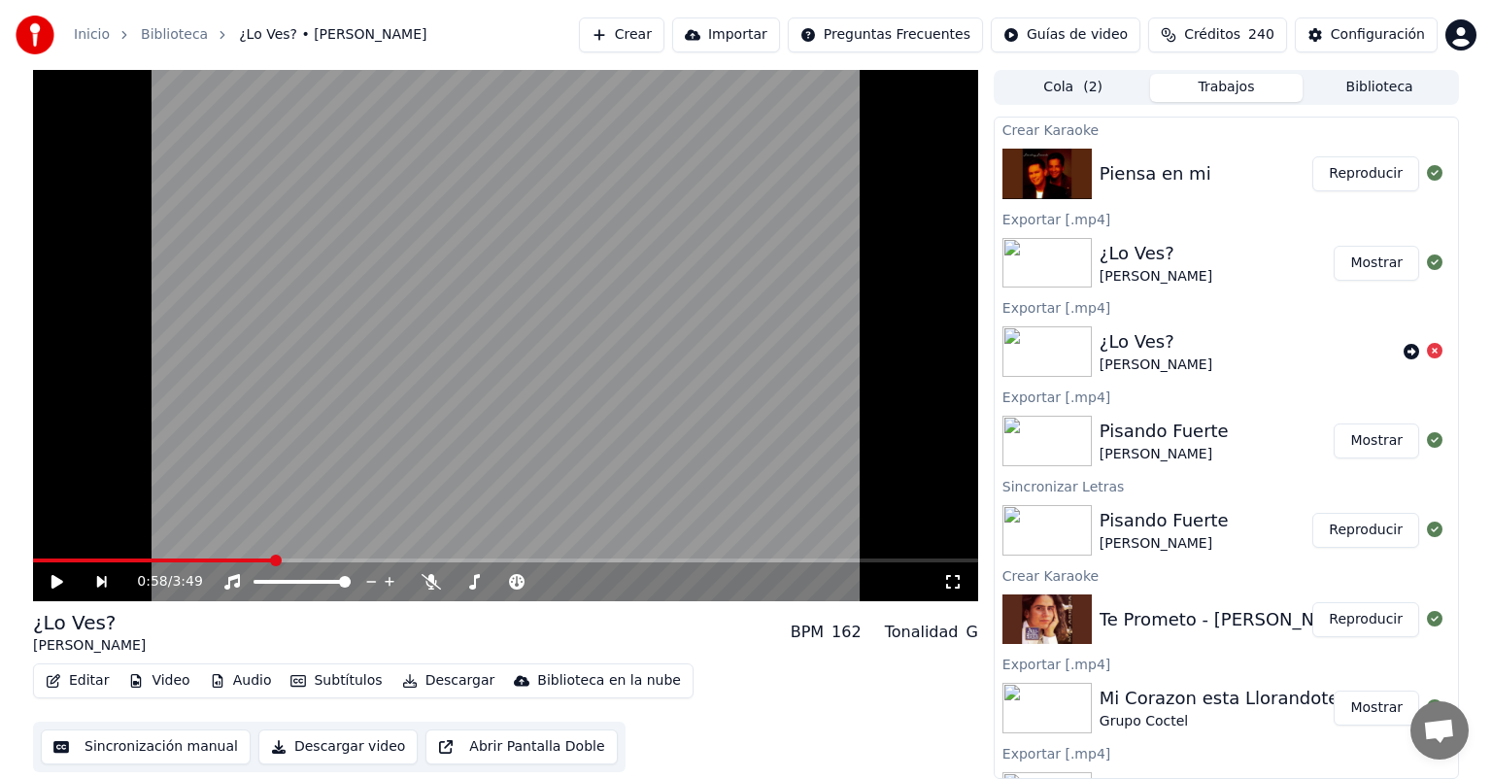
click at [528, 416] on video at bounding box center [505, 335] width 945 height 531
click at [45, 587] on div "1:00 / 3:49" at bounding box center [506, 581] width 930 height 19
click at [56, 563] on div "1:02 / 3:49" at bounding box center [505, 582] width 945 height 39
click at [58, 586] on icon at bounding box center [57, 582] width 10 height 12
